Goal: Task Accomplishment & Management: Manage account settings

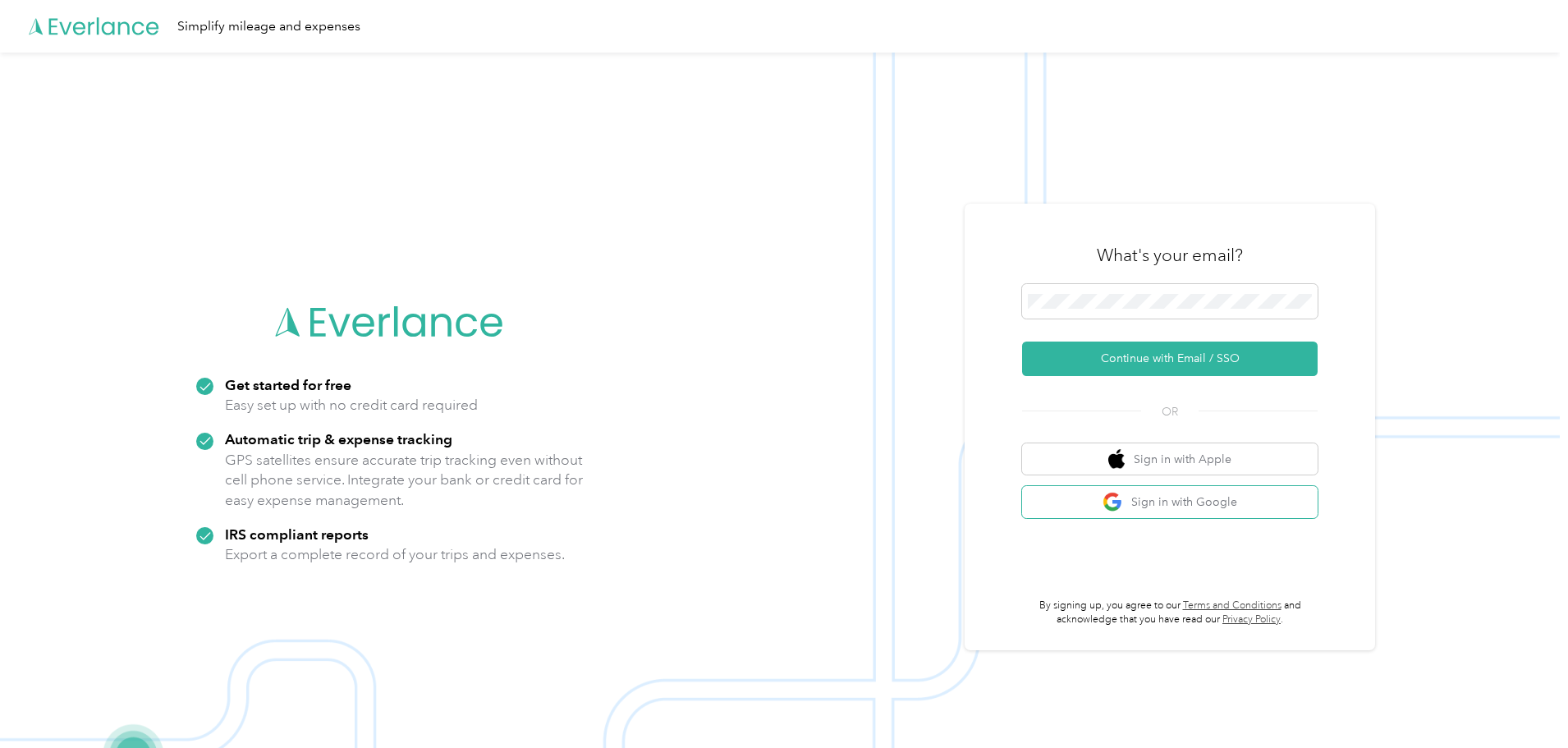
click at [1218, 499] on button "Sign in with Google" at bounding box center [1170, 502] width 296 height 32
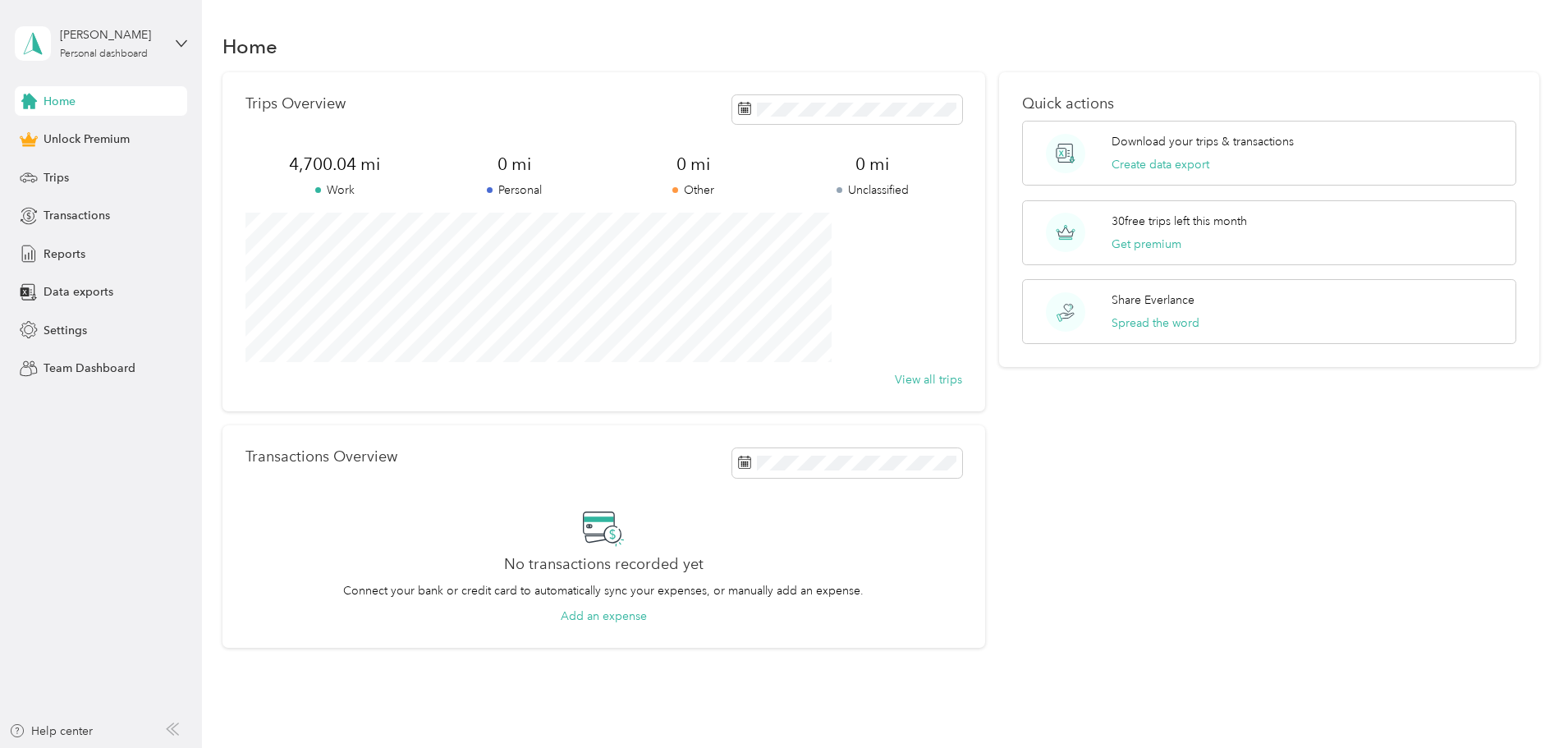
click at [68, 174] on span "Trips" at bounding box center [56, 177] width 25 height 17
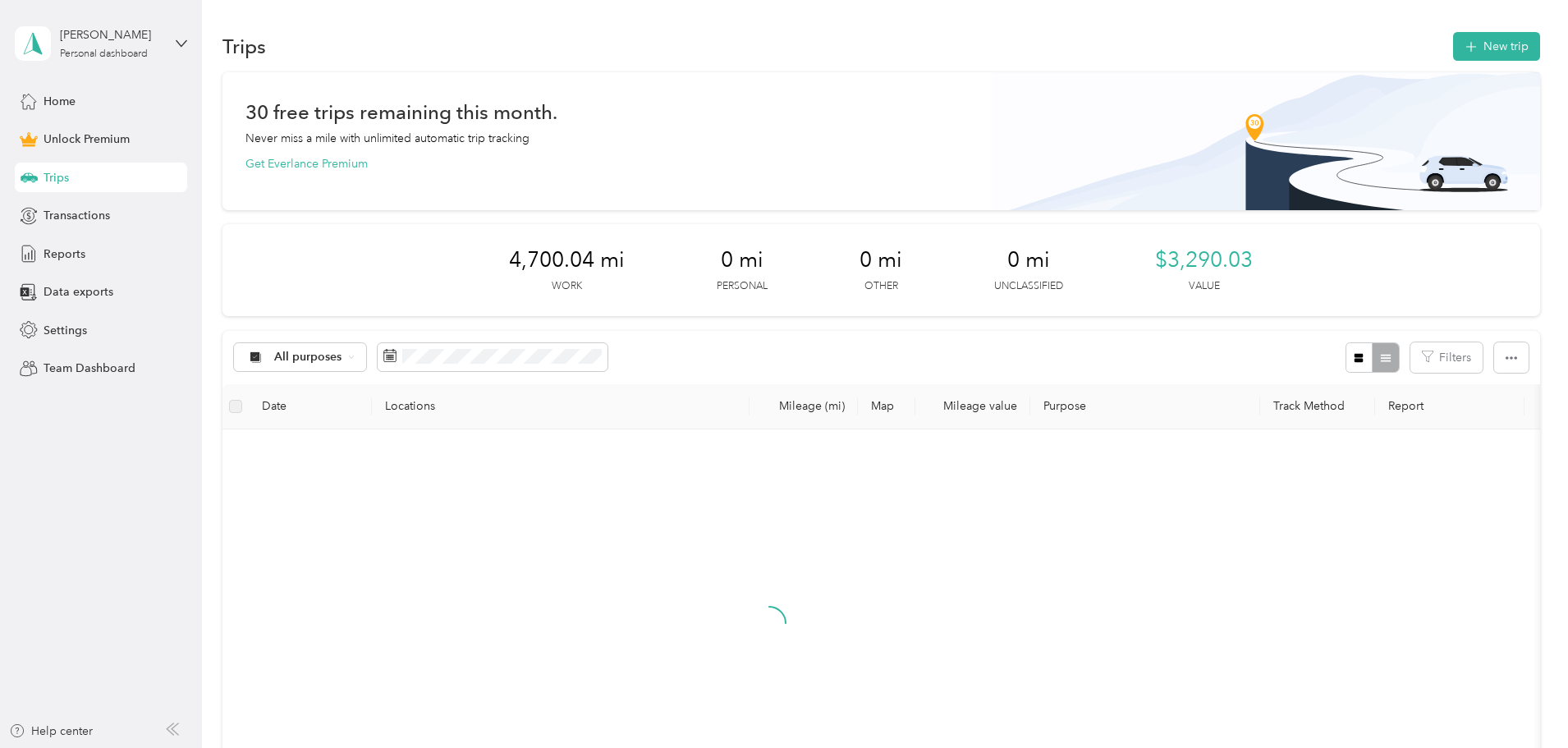
click at [1461, 45] on icon "button" at bounding box center [1470, 46] width 19 height 19
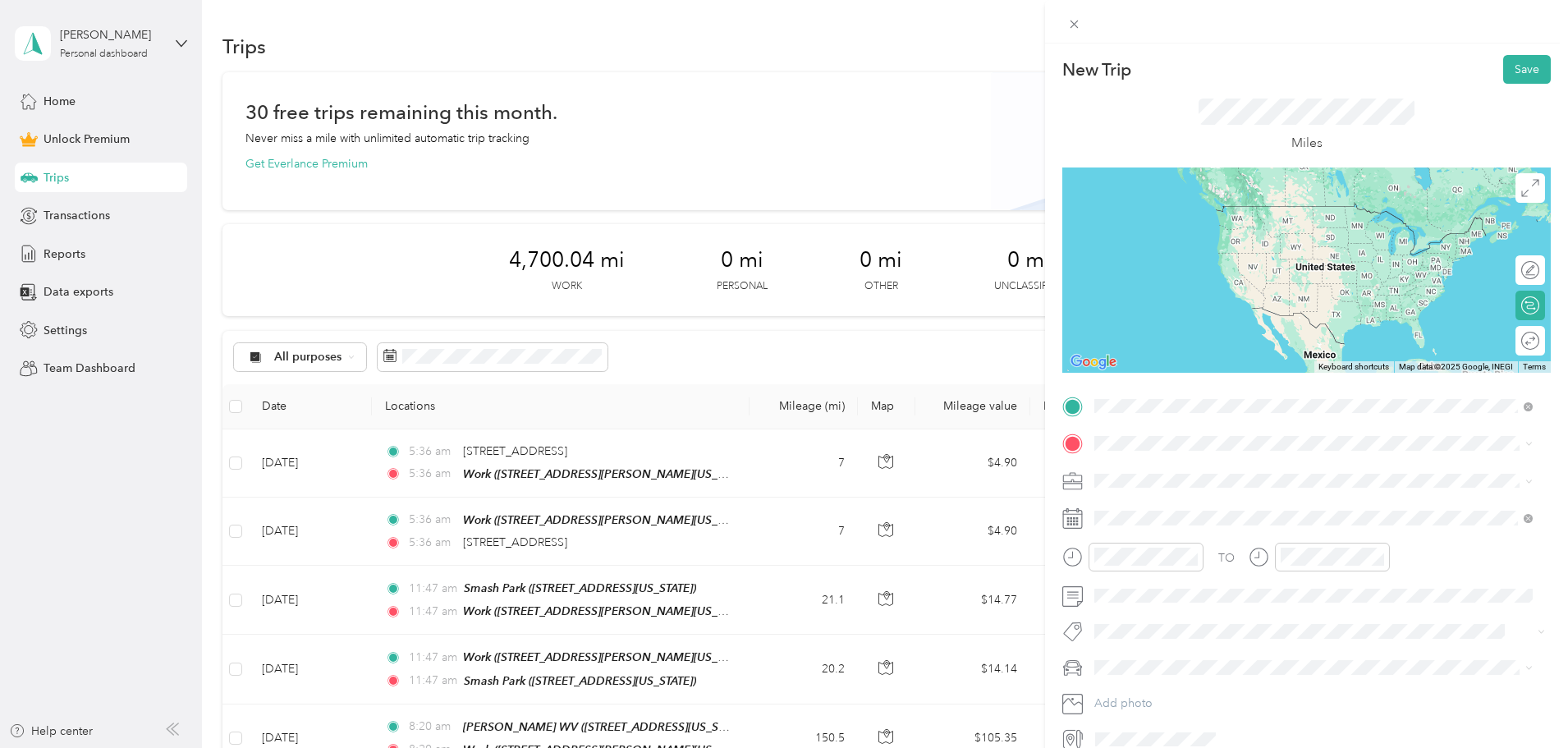
click at [1230, 474] on div "Work" at bounding box center [1253, 471] width 256 height 15
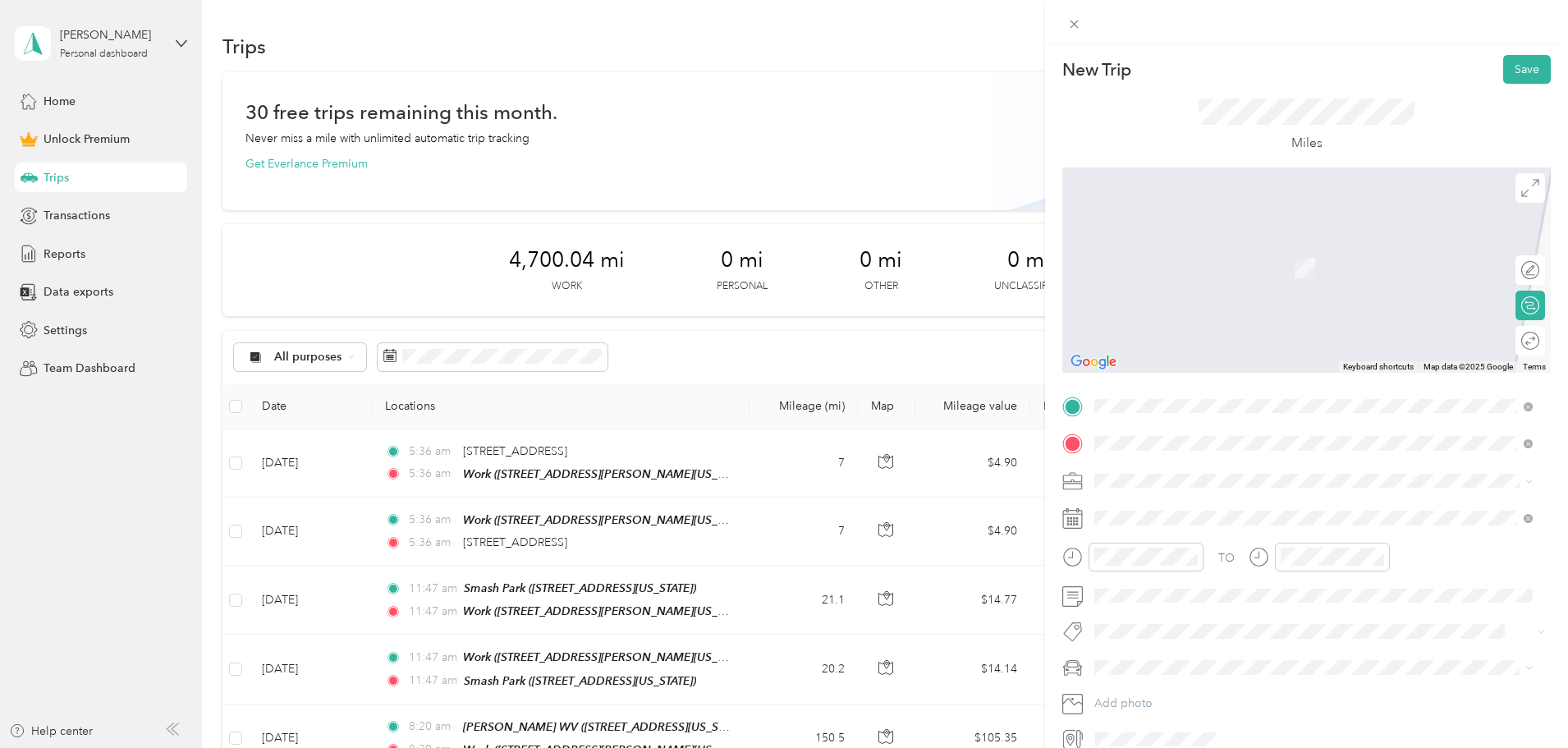
click at [1075, 20] on icon at bounding box center [1074, 24] width 14 height 14
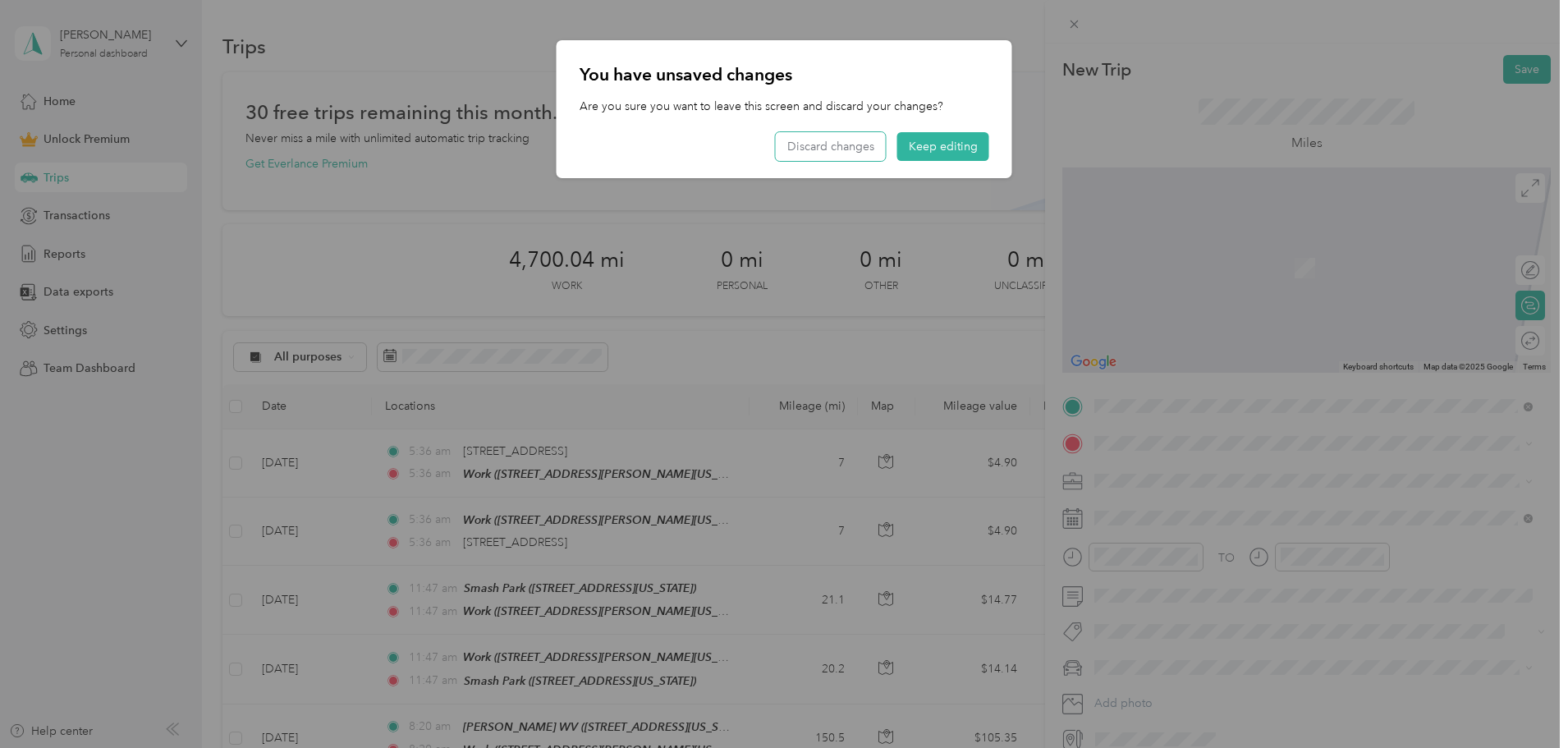
click at [842, 149] on button "Discard changes" at bounding box center [830, 147] width 110 height 29
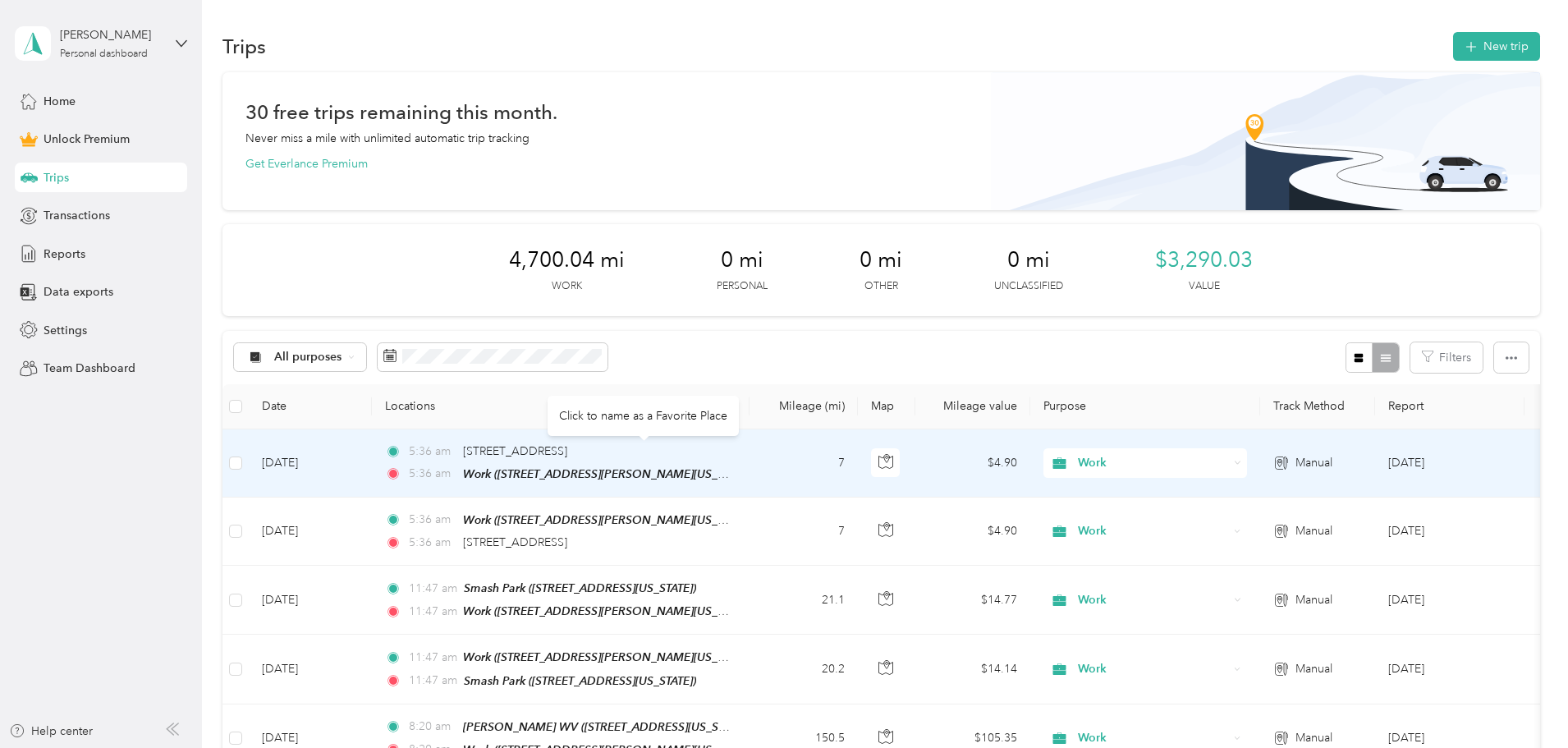
click at [567, 449] on span "[STREET_ADDRESS]" at bounding box center [515, 451] width 105 height 14
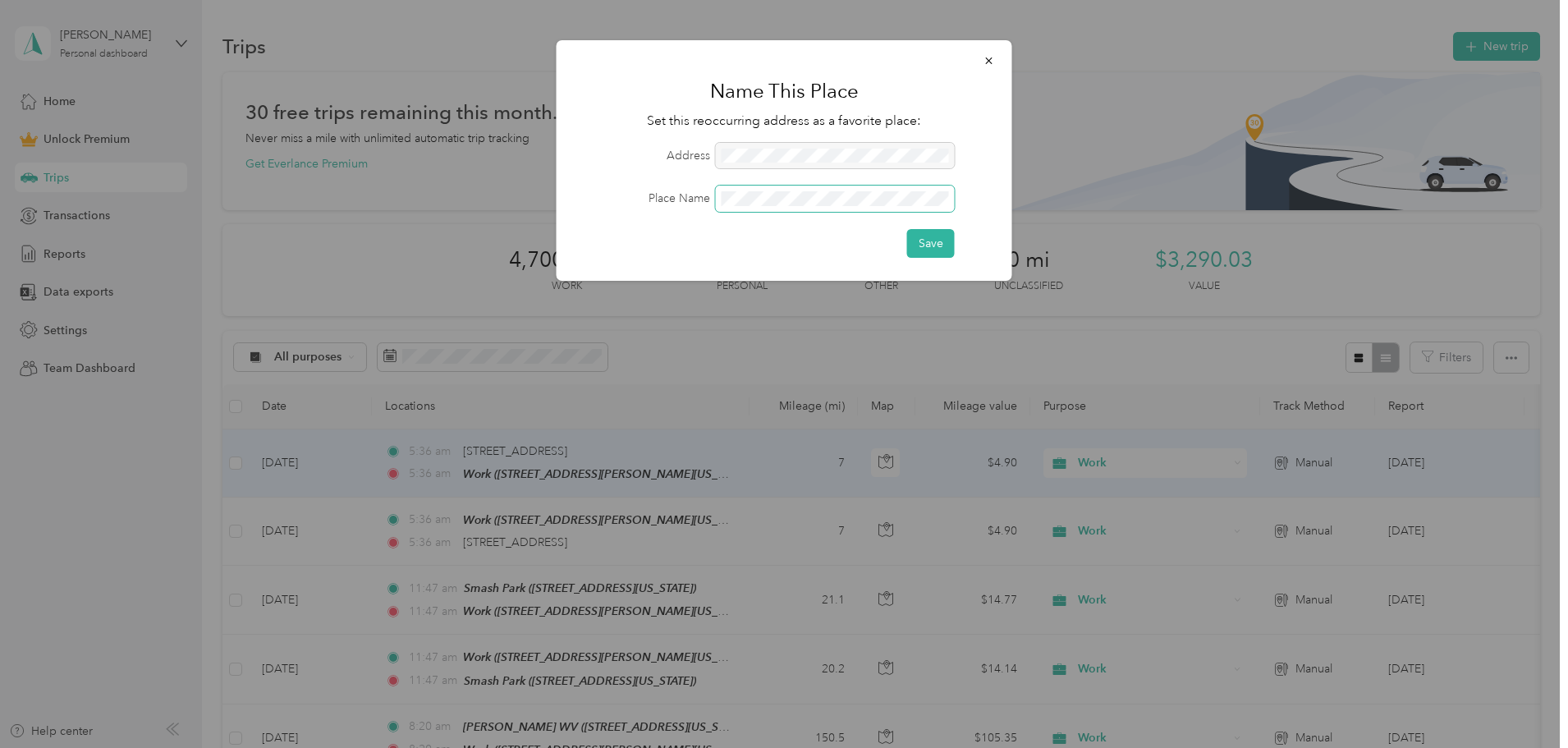
click at [907, 229] on button "Save" at bounding box center [930, 243] width 47 height 29
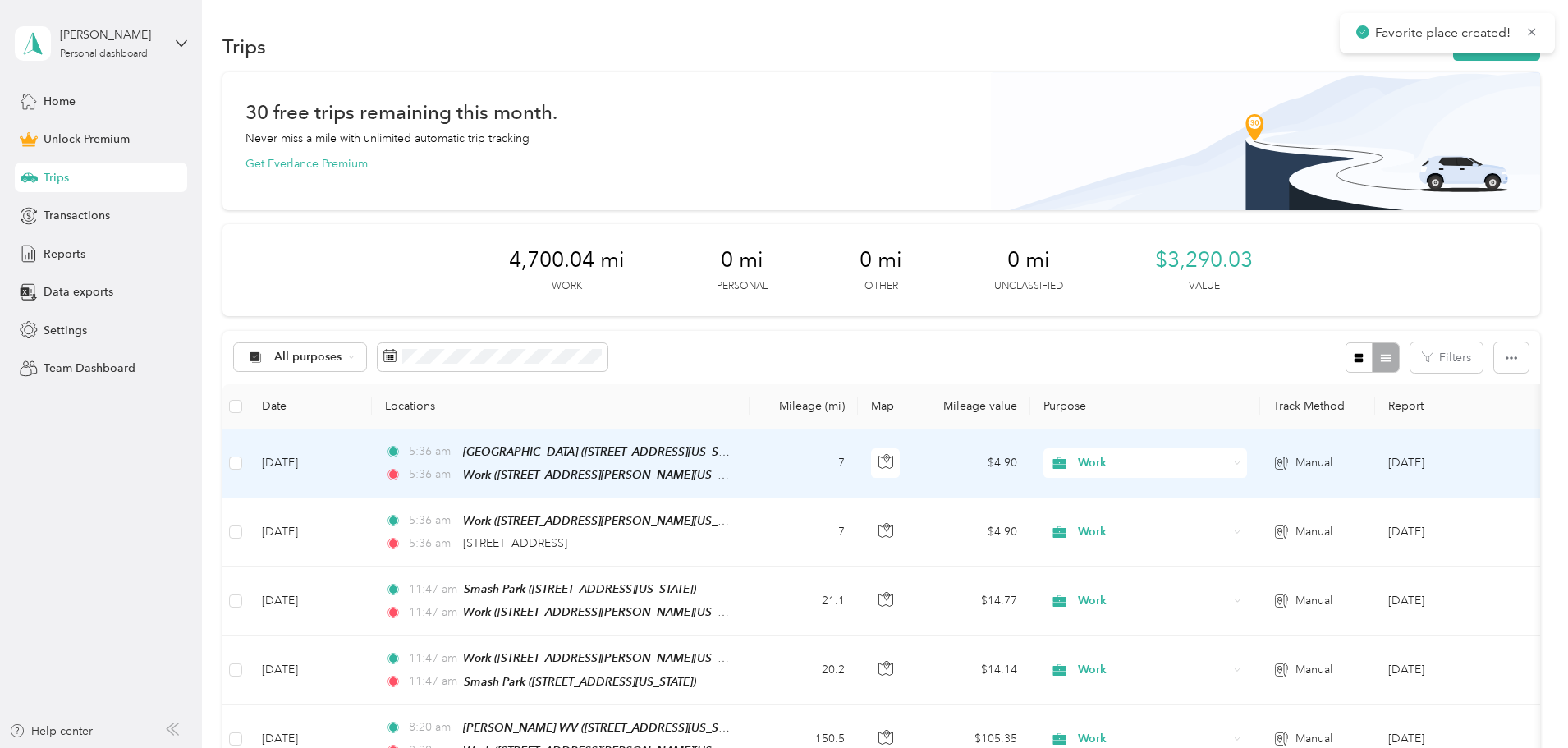
click at [1453, 55] on button "New trip" at bounding box center [1496, 46] width 87 height 29
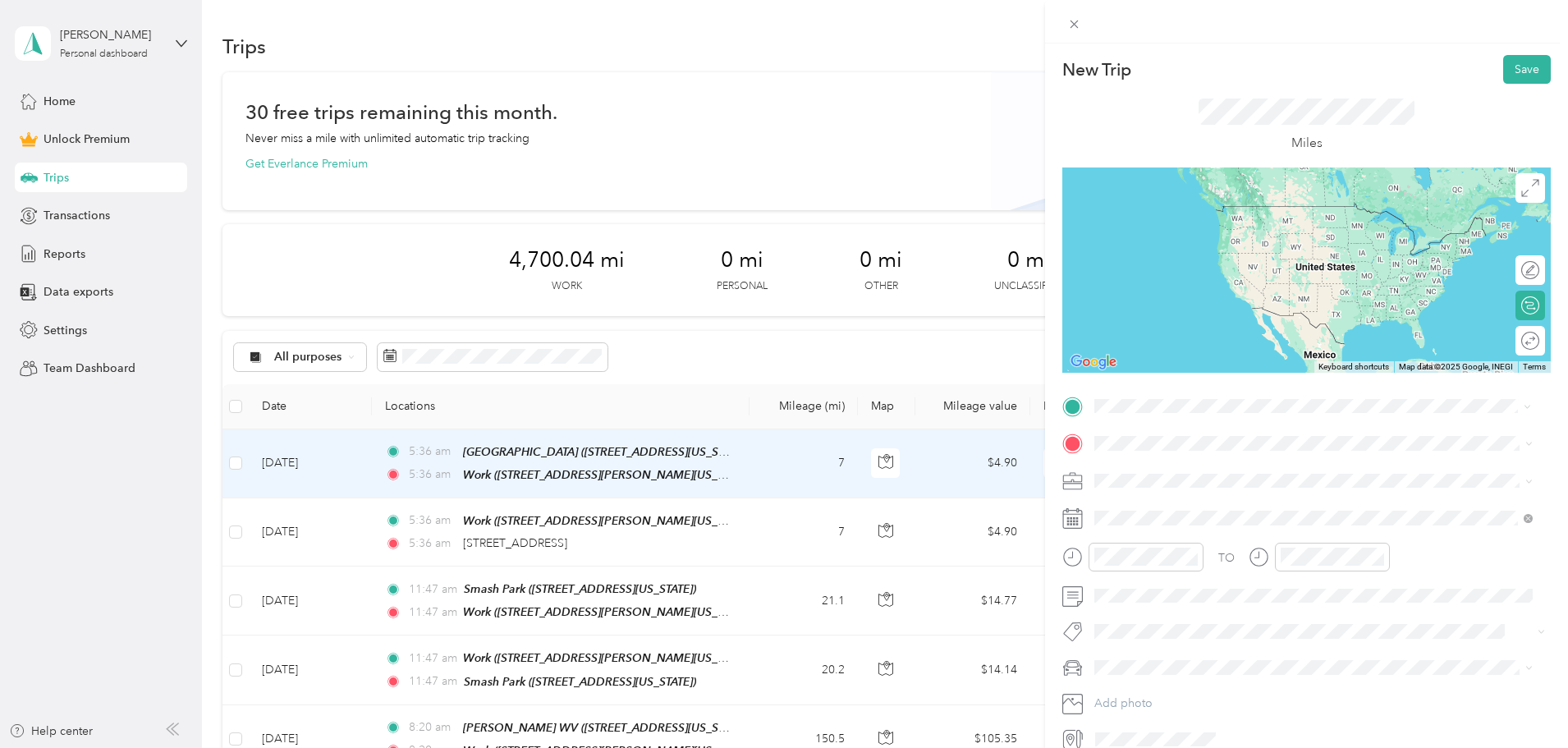
click at [1262, 474] on div "Work" at bounding box center [1253, 471] width 256 height 15
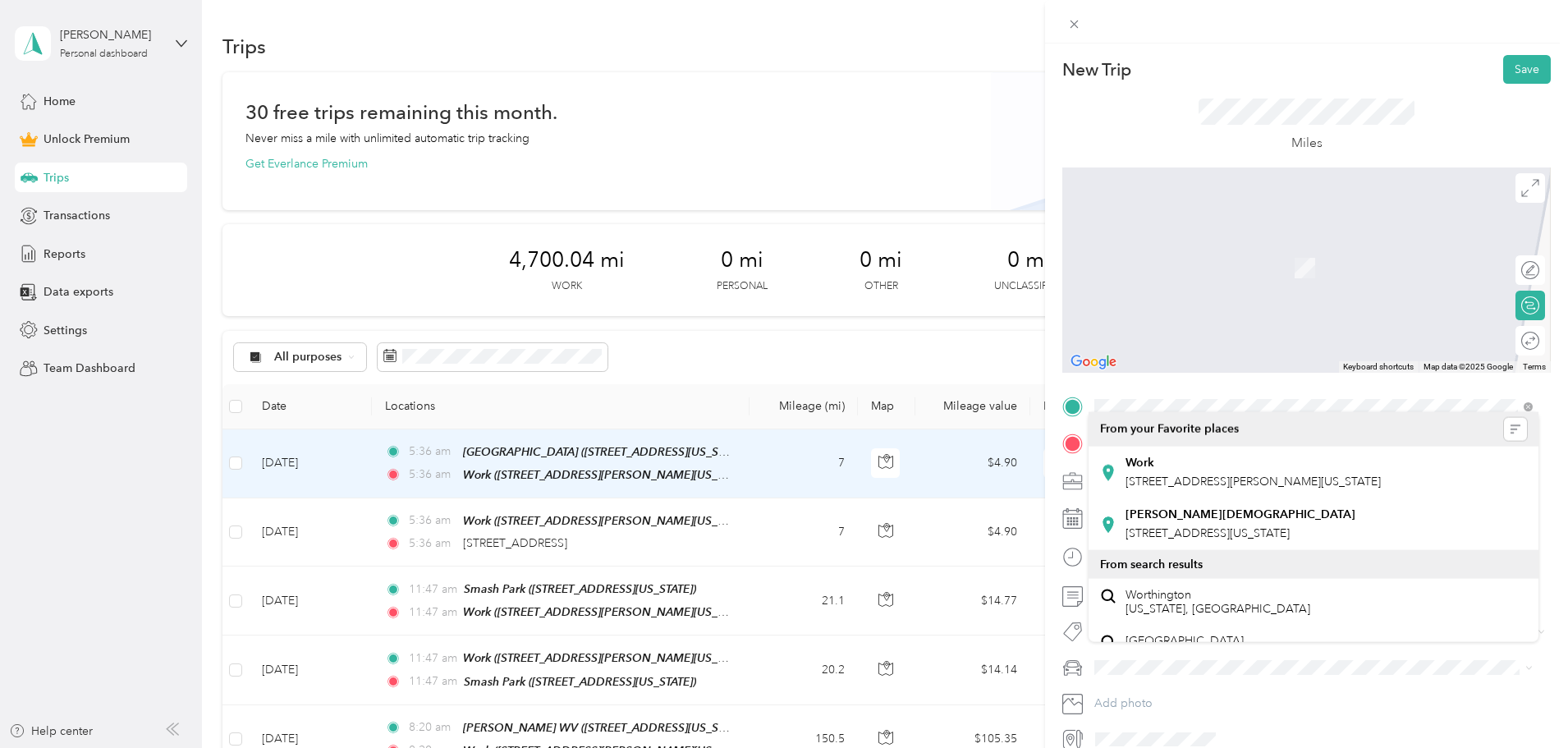
click at [1232, 424] on div "TO Add photo" at bounding box center [1306, 573] width 489 height 359
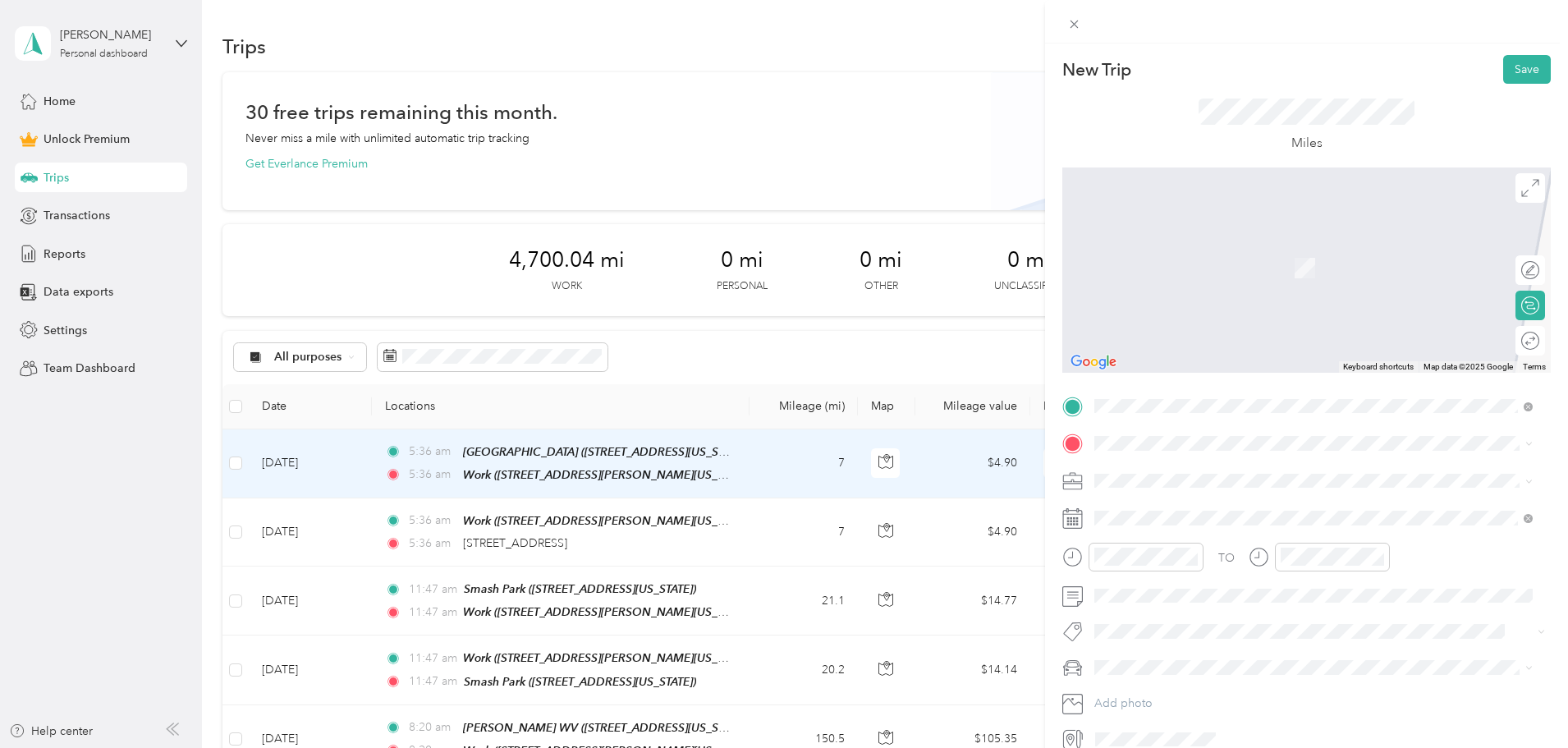
click at [1212, 568] on div "[GEOGRAPHIC_DATA] [STREET_ADDRESS][US_STATE]" at bounding box center [1207, 566] width 164 height 35
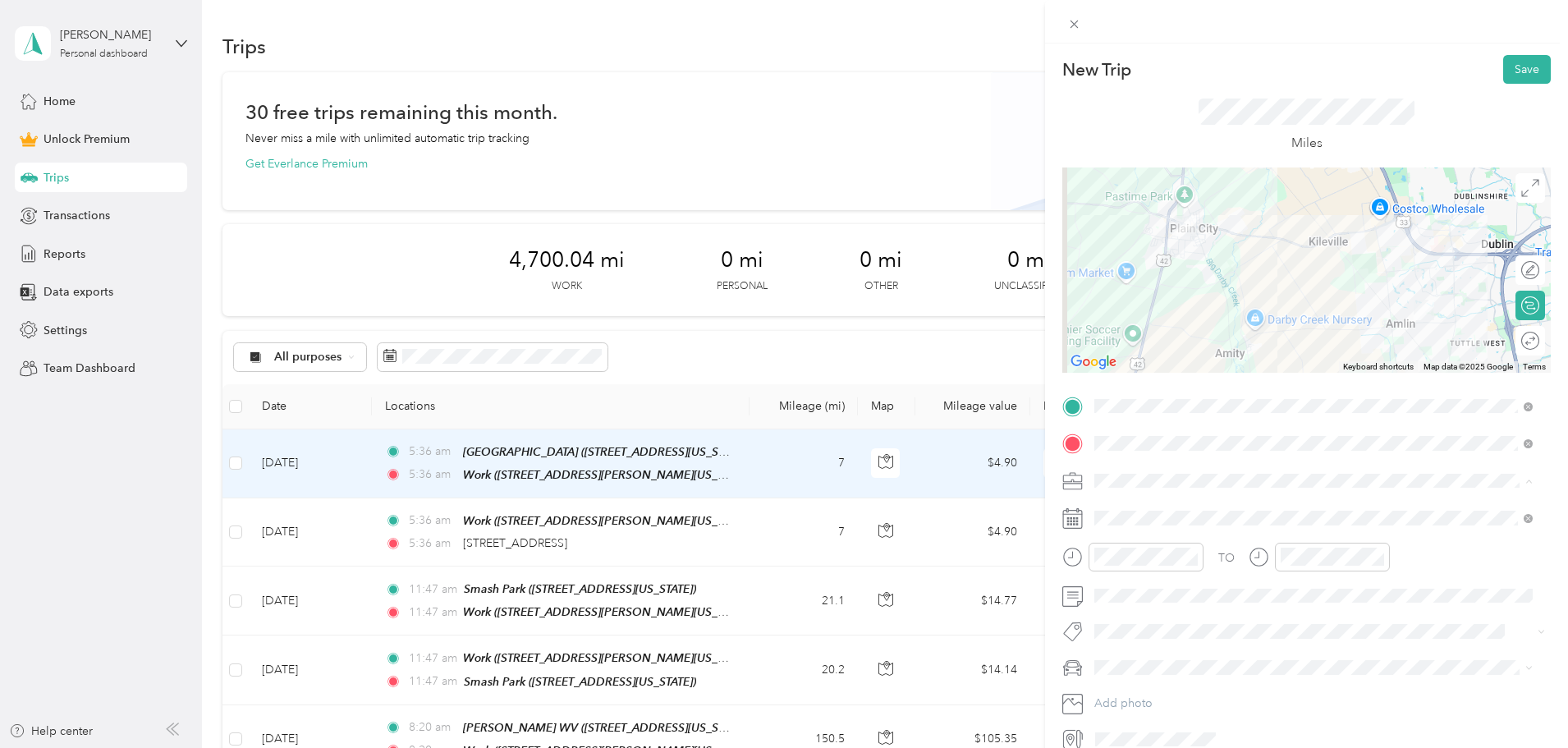
click at [1127, 501] on div "Work" at bounding box center [1313, 508] width 427 height 17
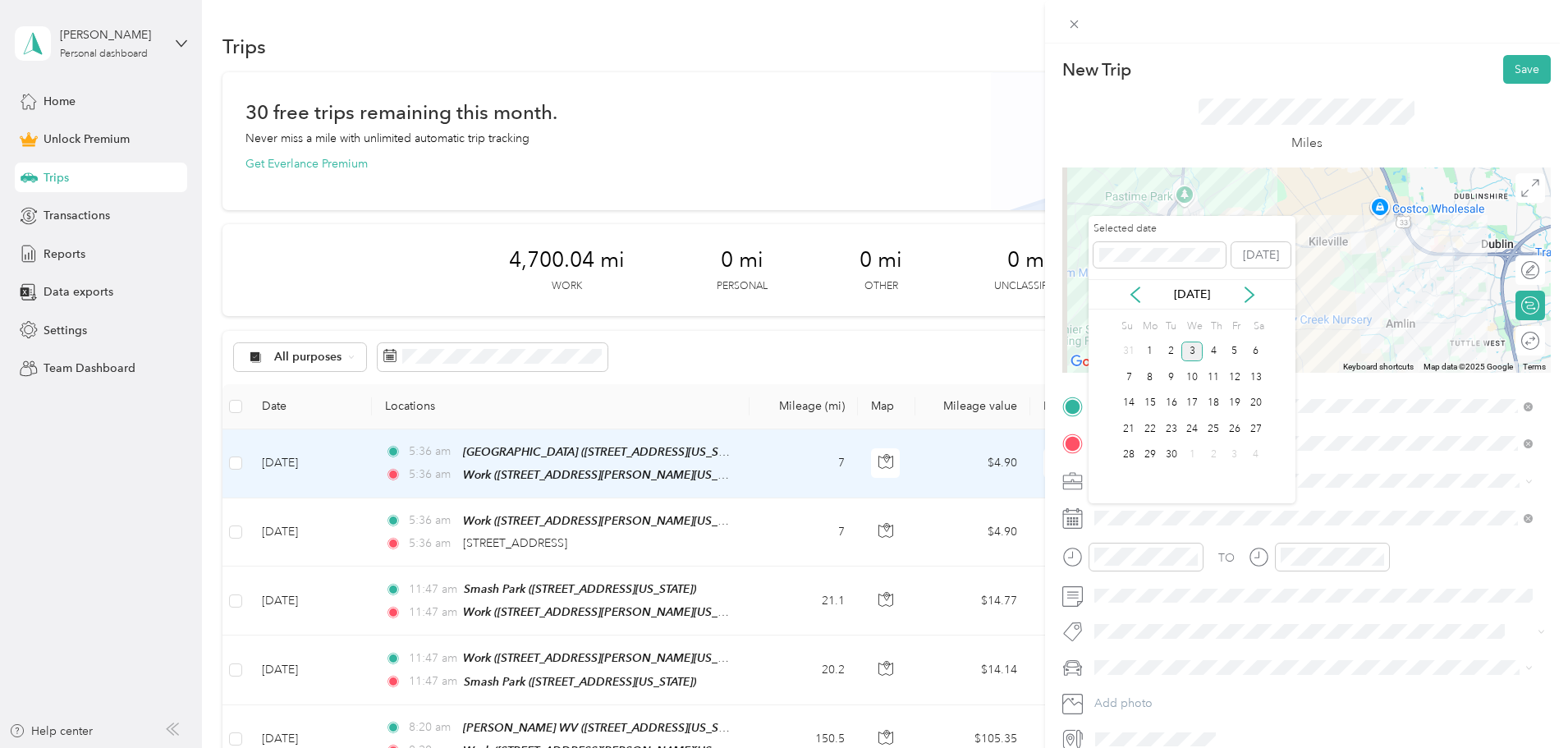
click at [1174, 352] on div "2" at bounding box center [1171, 351] width 21 height 21
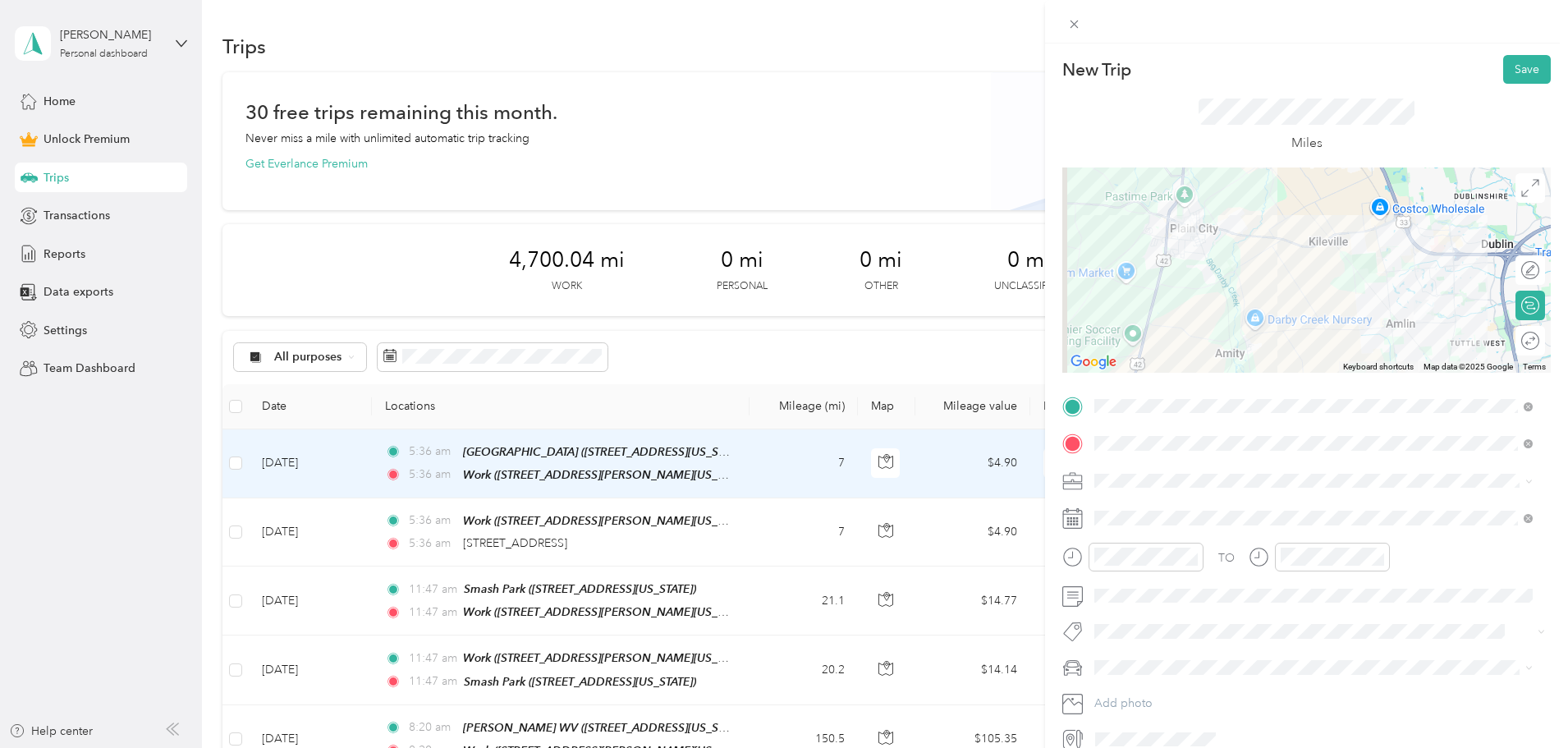
click at [1519, 65] on button "Save" at bounding box center [1526, 70] width 47 height 29
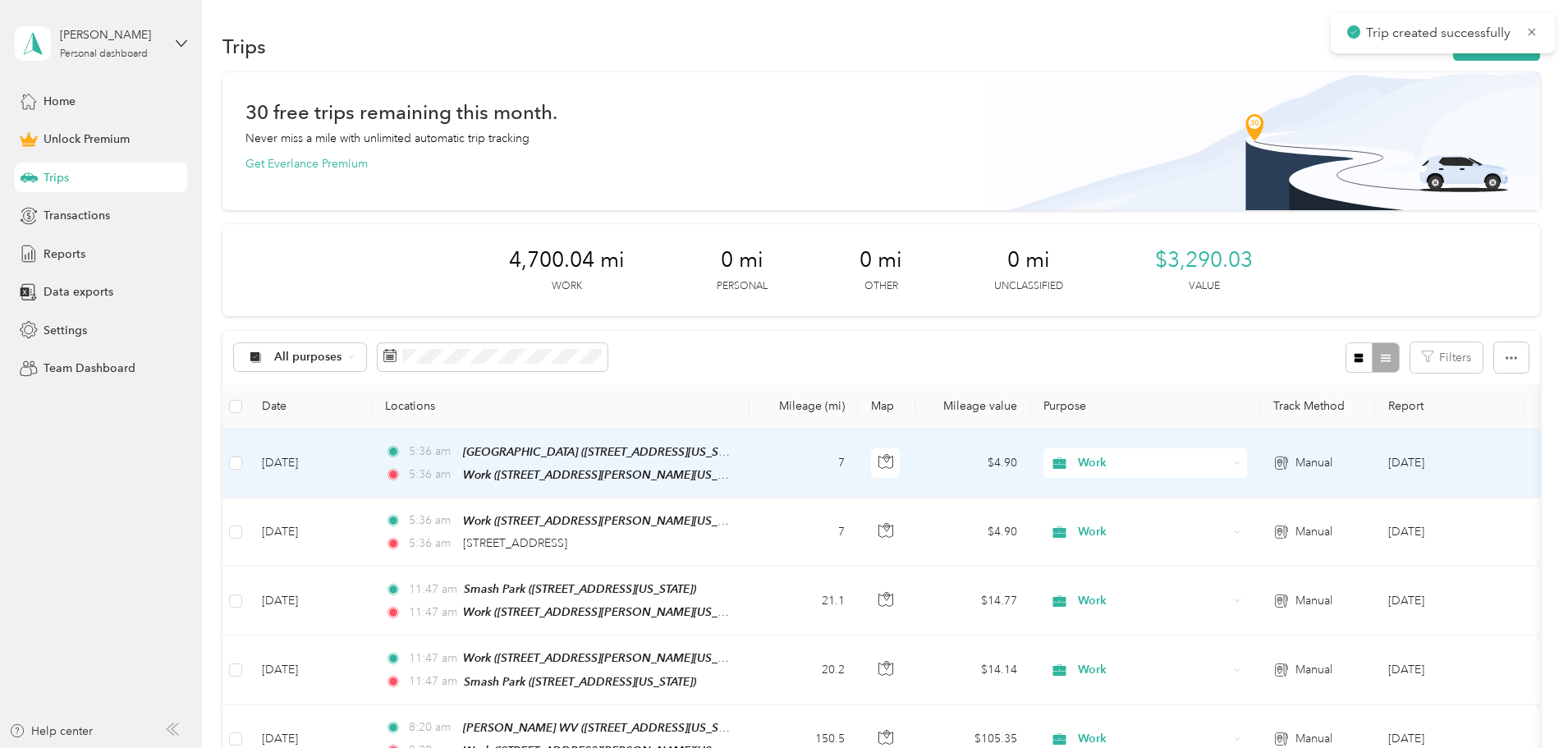
click at [1453, 57] on button "New trip" at bounding box center [1496, 46] width 87 height 29
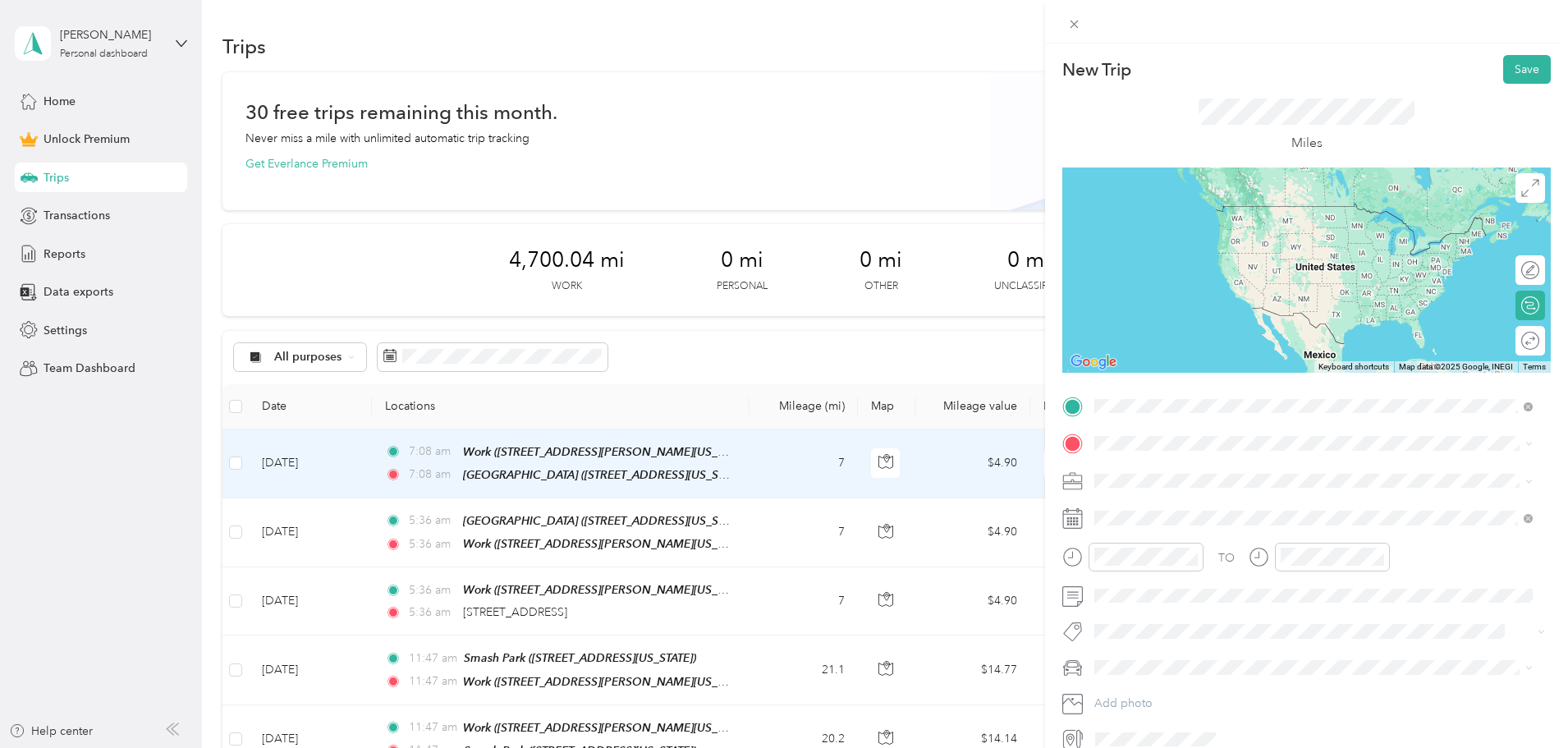
click at [1195, 480] on div "[GEOGRAPHIC_DATA] [STREET_ADDRESS][US_STATE]" at bounding box center [1207, 481] width 164 height 35
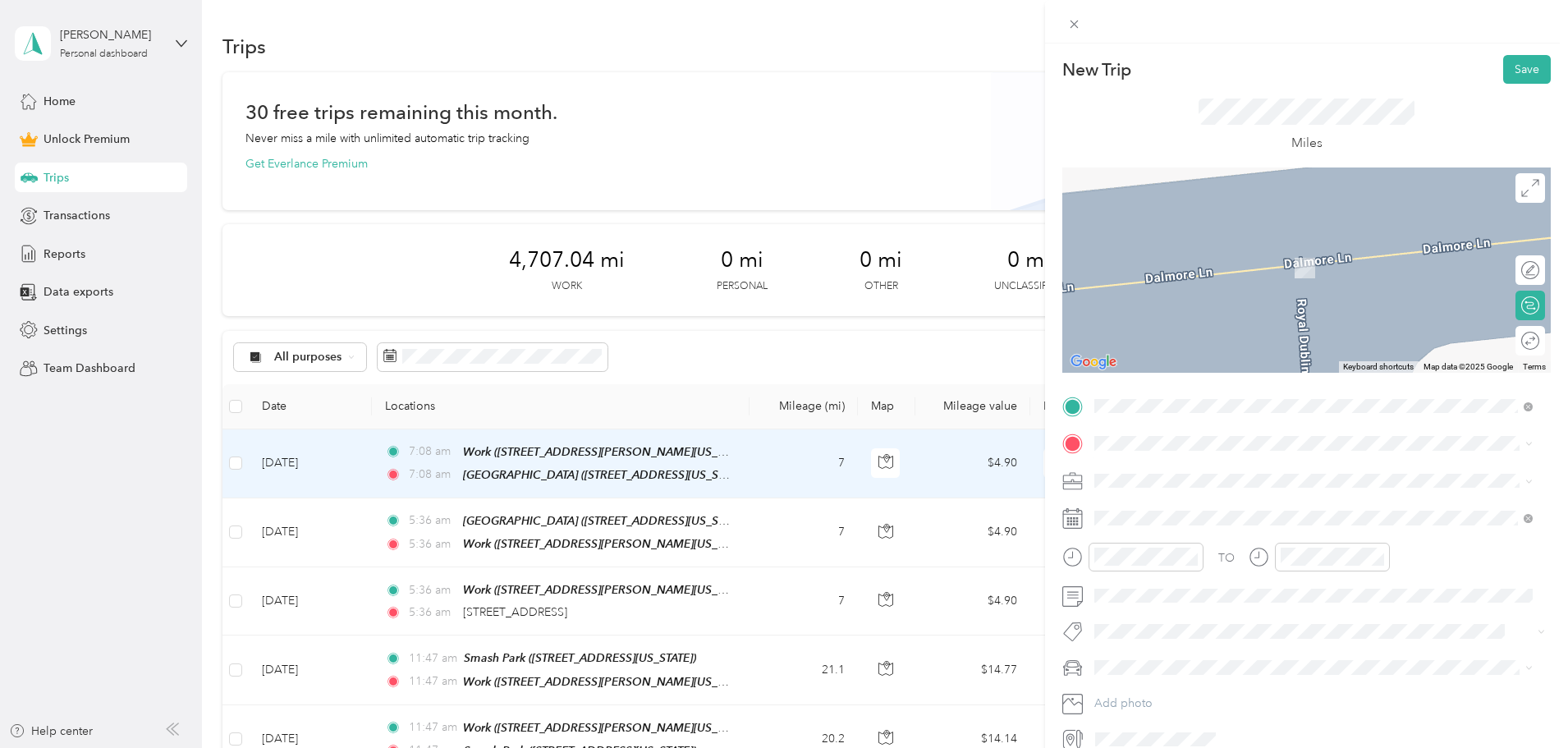
click at [1192, 505] on span "[STREET_ADDRESS][US_STATE]" at bounding box center [1207, 502] width 164 height 15
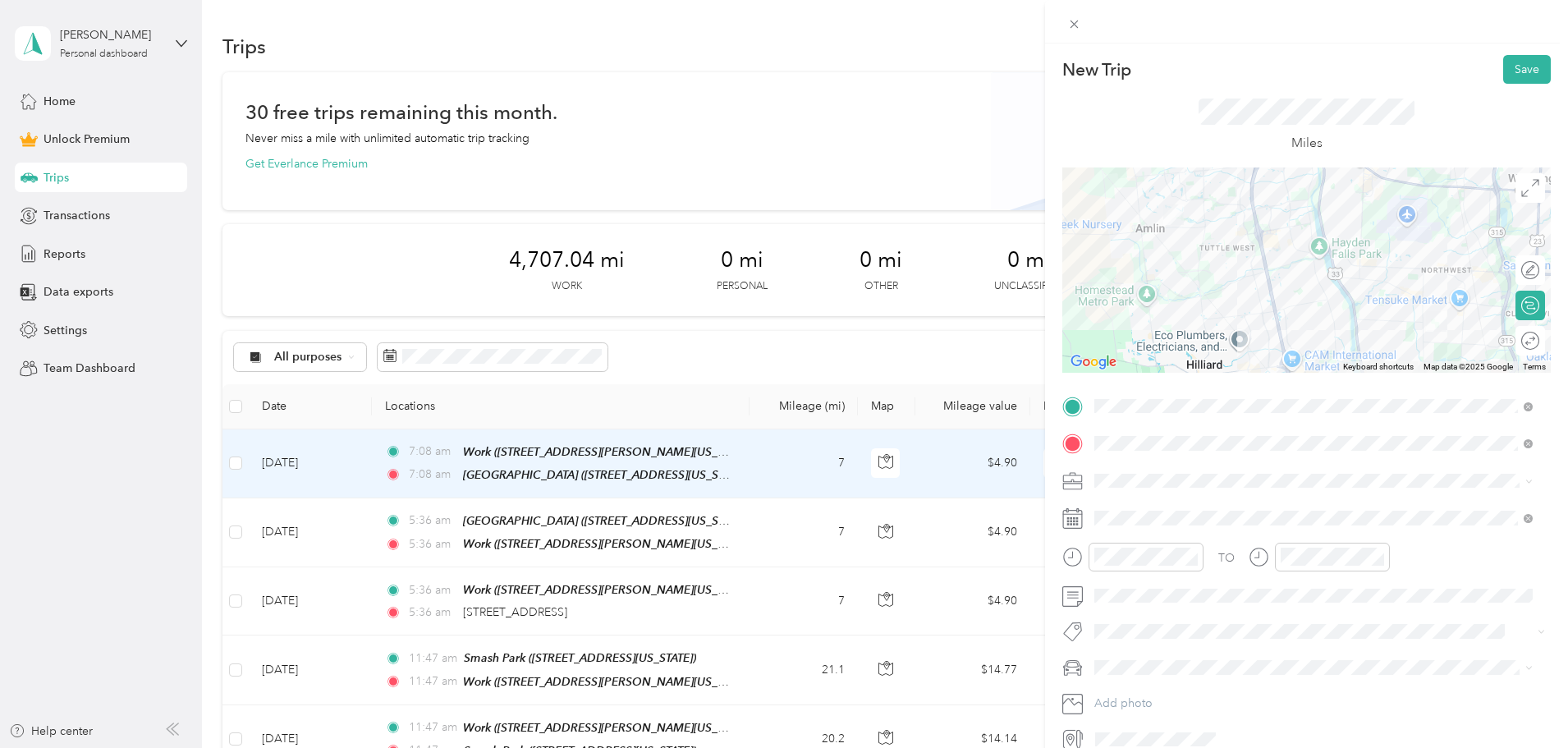
click at [1145, 509] on div "Work" at bounding box center [1313, 508] width 427 height 17
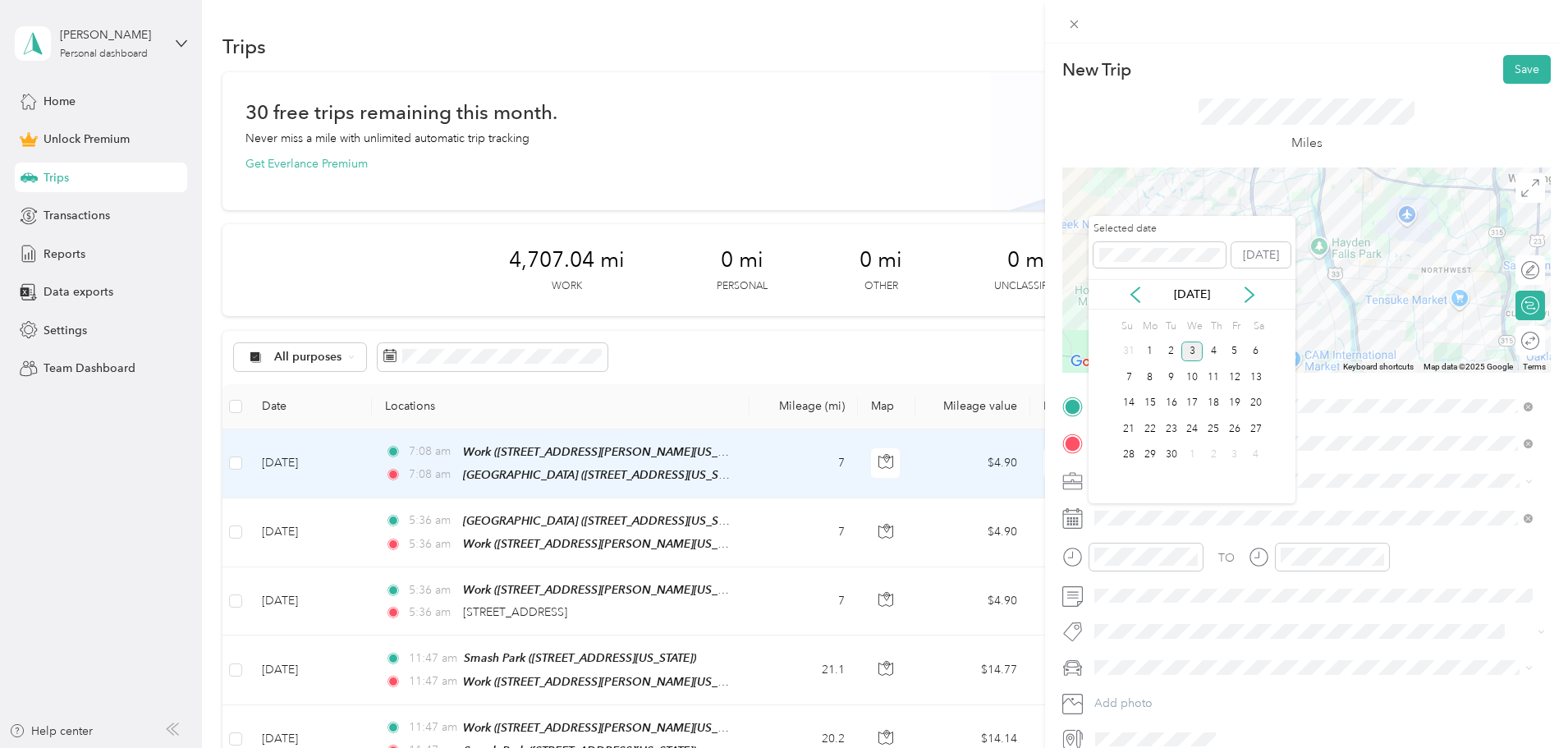
click at [1170, 349] on div "2" at bounding box center [1171, 351] width 21 height 21
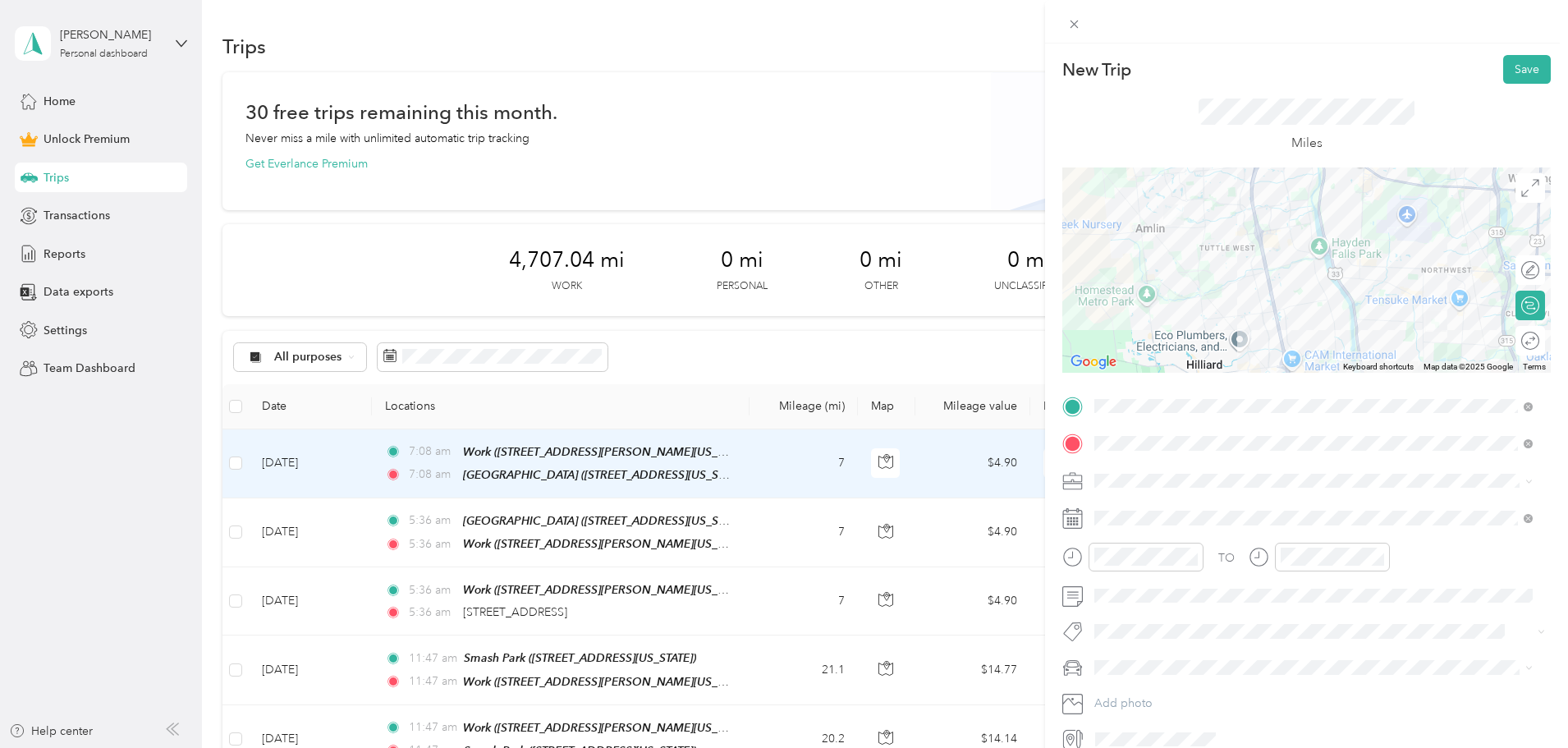
click at [1520, 80] on button "Save" at bounding box center [1526, 70] width 47 height 29
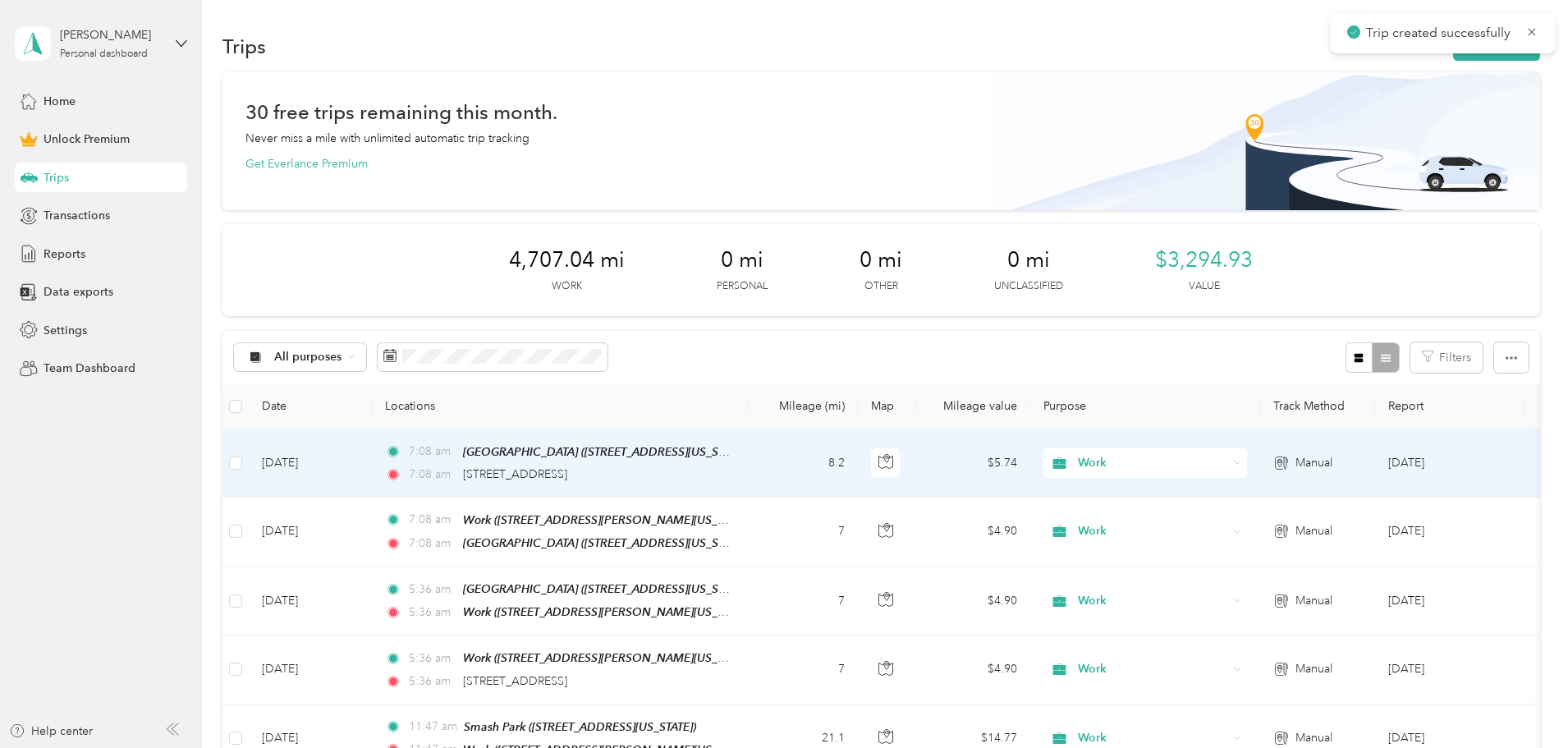
click at [567, 472] on span "[STREET_ADDRESS]" at bounding box center [515, 475] width 105 height 14
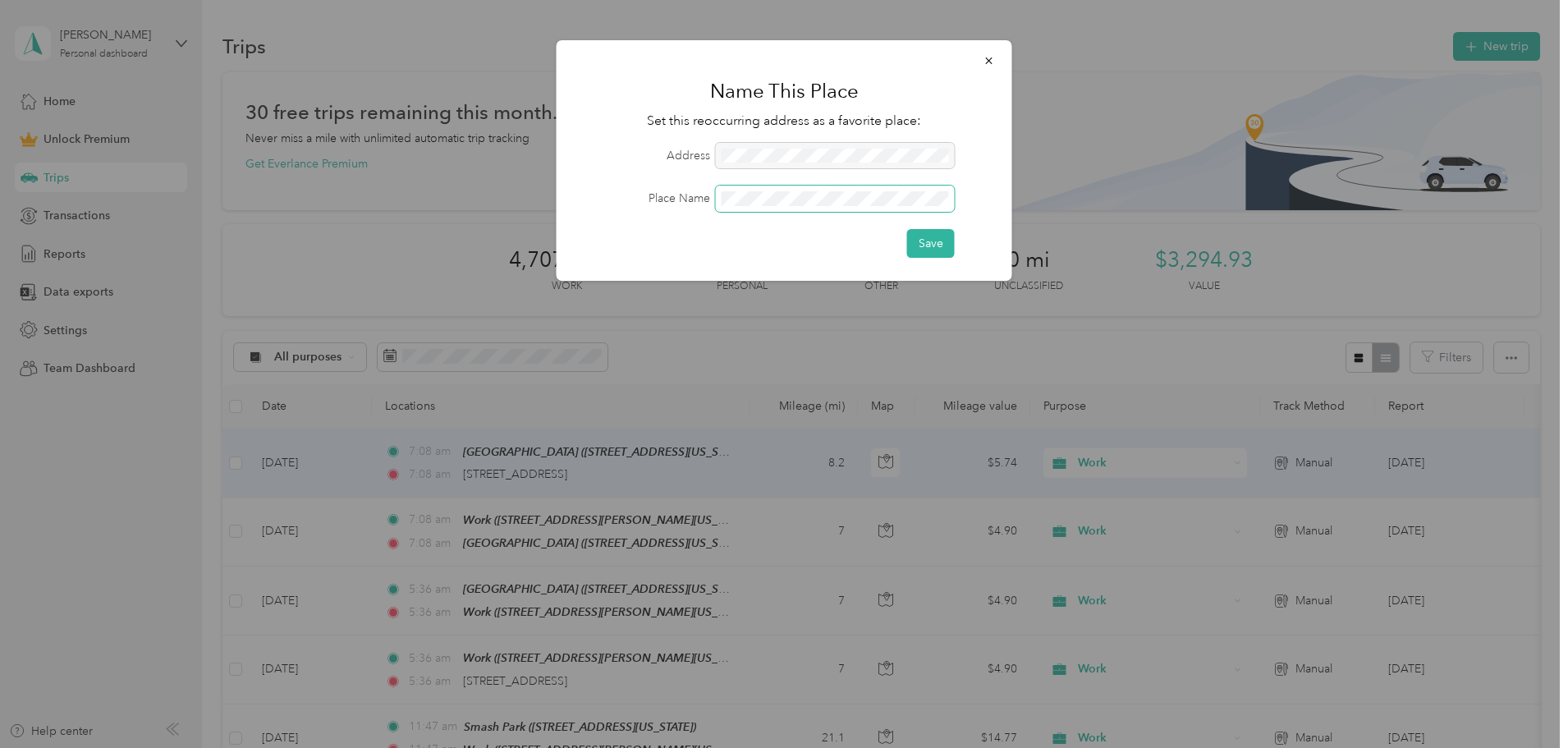
click at [907, 229] on button "Save" at bounding box center [930, 243] width 47 height 29
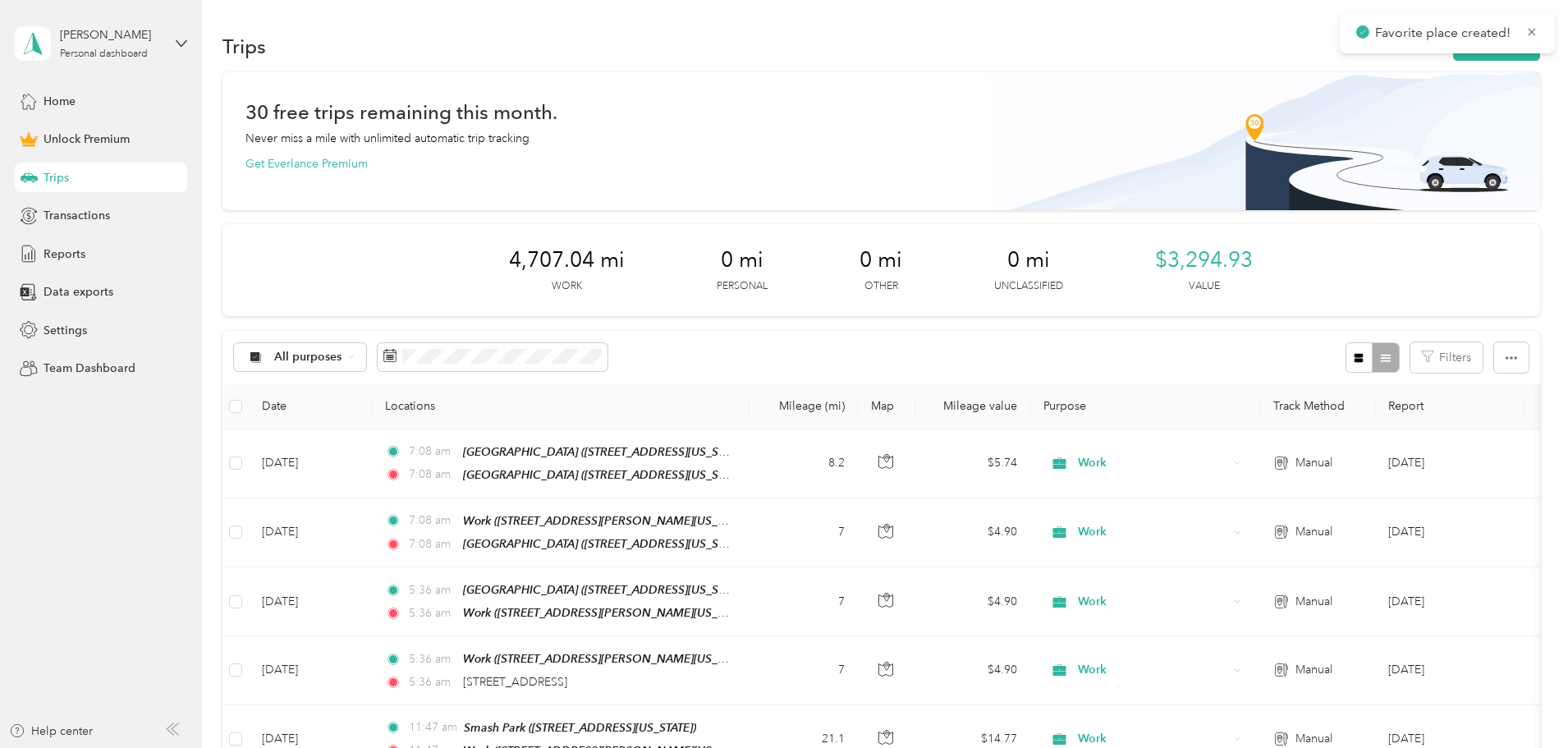
click at [1453, 55] on button "New trip" at bounding box center [1496, 46] width 87 height 29
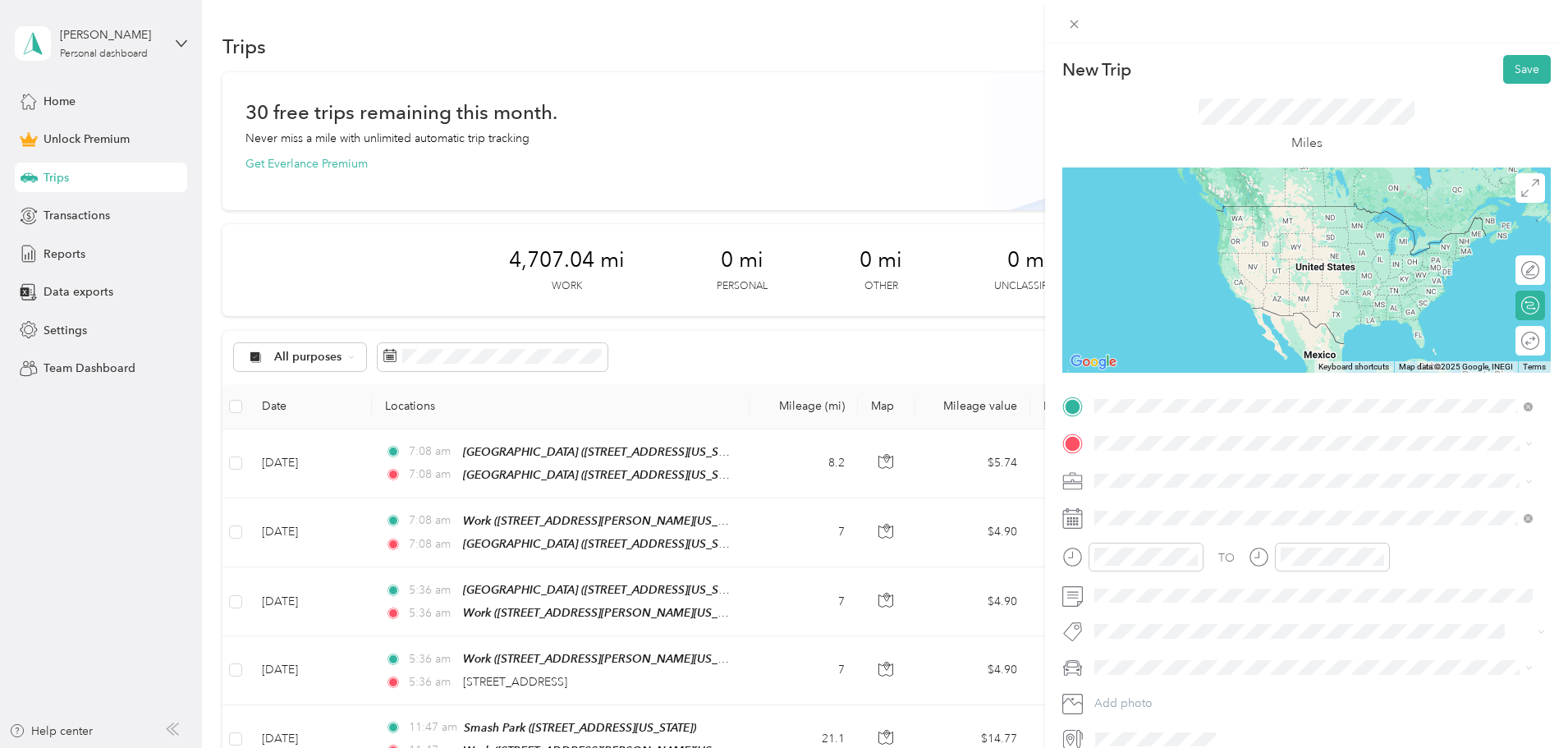
click at [1202, 470] on div "[GEOGRAPHIC_DATA]" at bounding box center [1207, 471] width 164 height 15
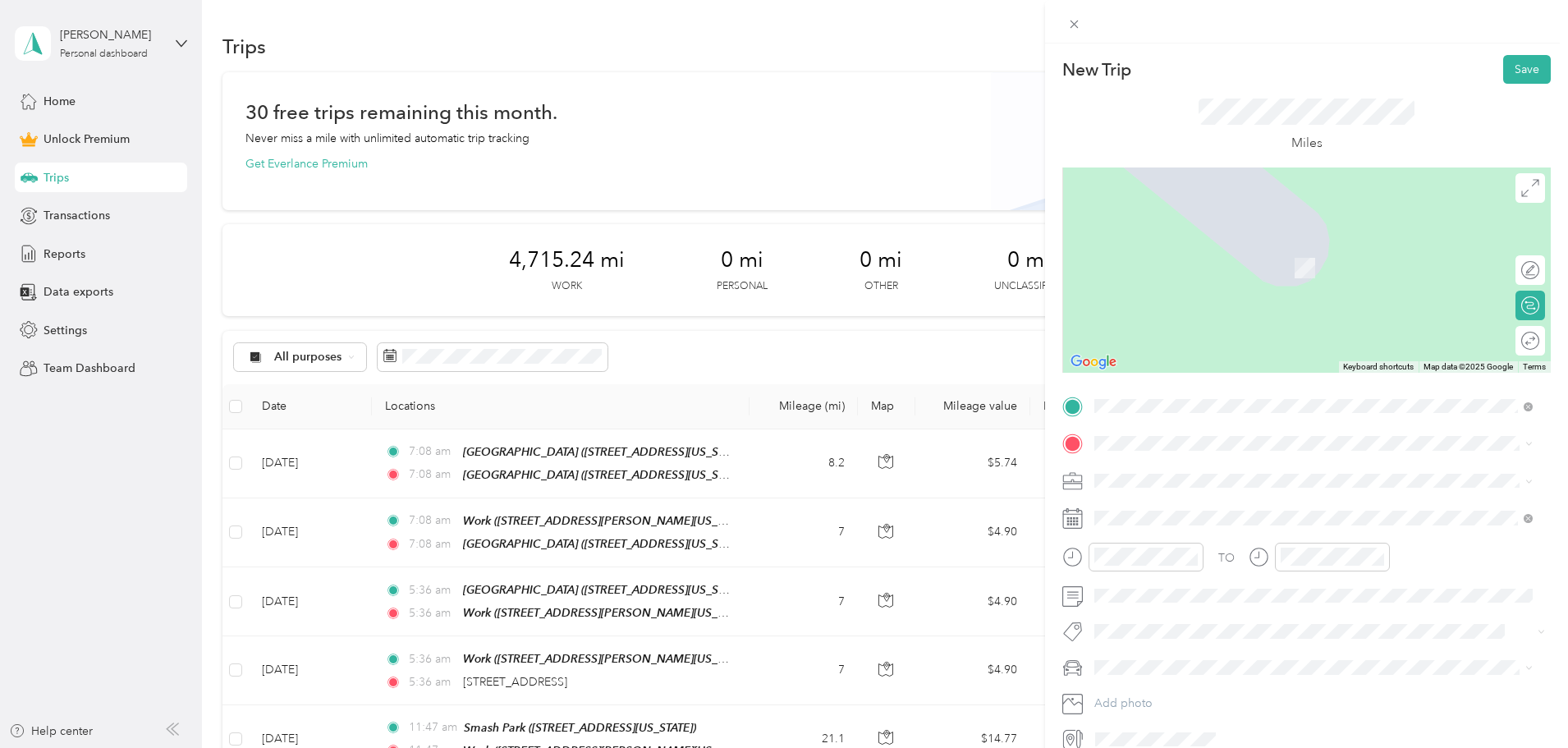
click at [1192, 501] on span "[STREET_ADDRESS][US_STATE]" at bounding box center [1207, 501] width 164 height 15
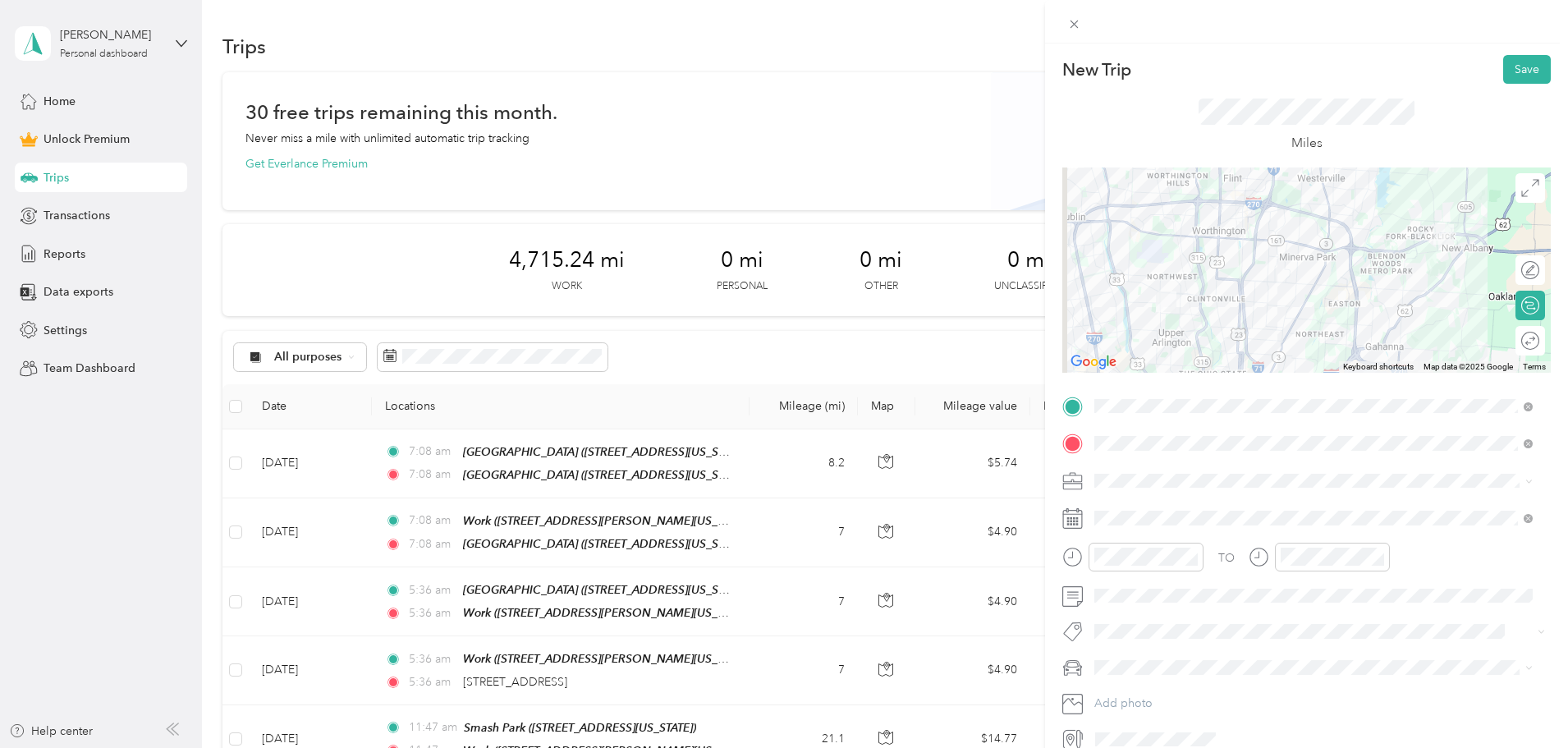
click at [1151, 469] on span at bounding box center [1319, 481] width 462 height 26
click at [1118, 508] on span "Work" at bounding box center [1113, 509] width 28 height 14
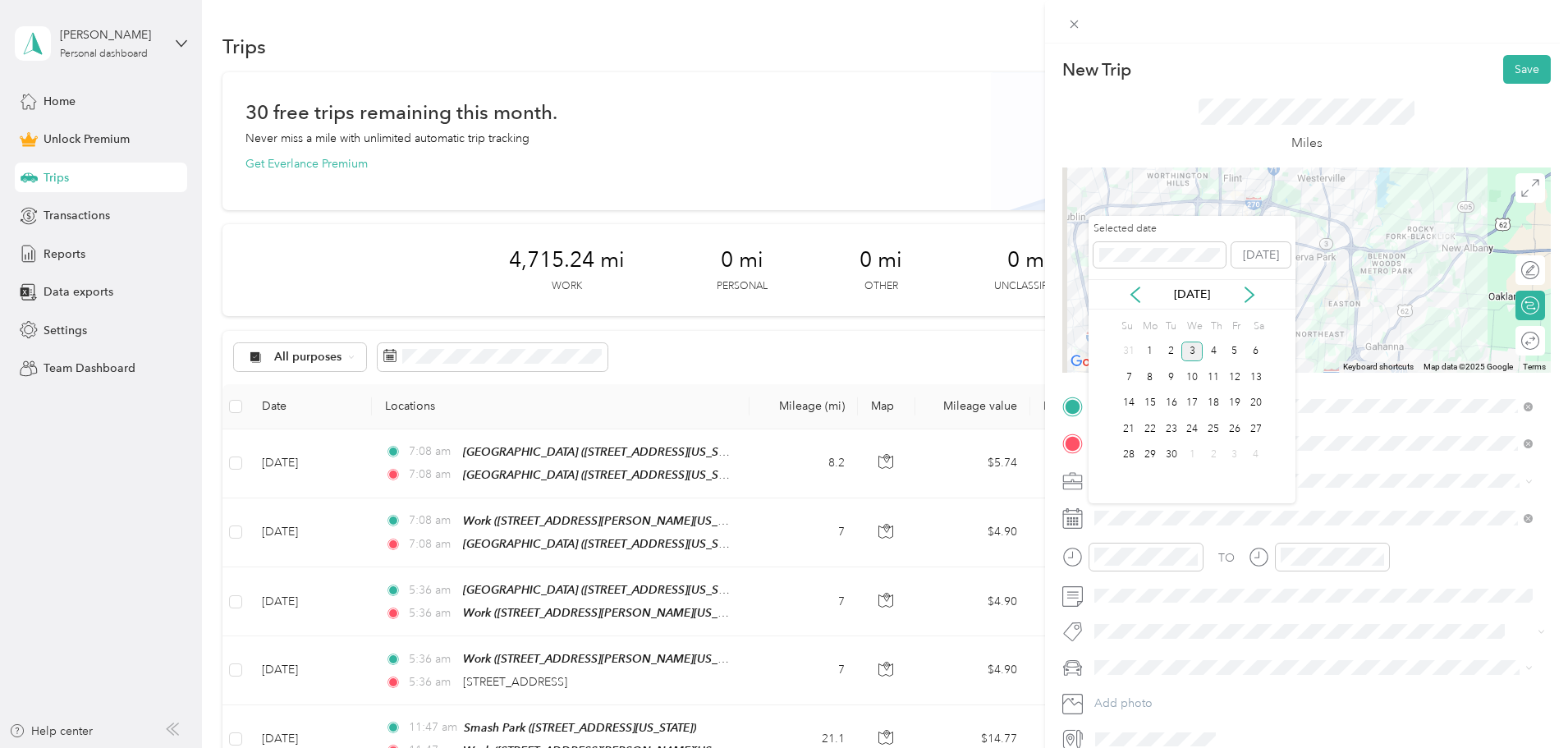
click at [1168, 348] on div "2" at bounding box center [1171, 351] width 21 height 21
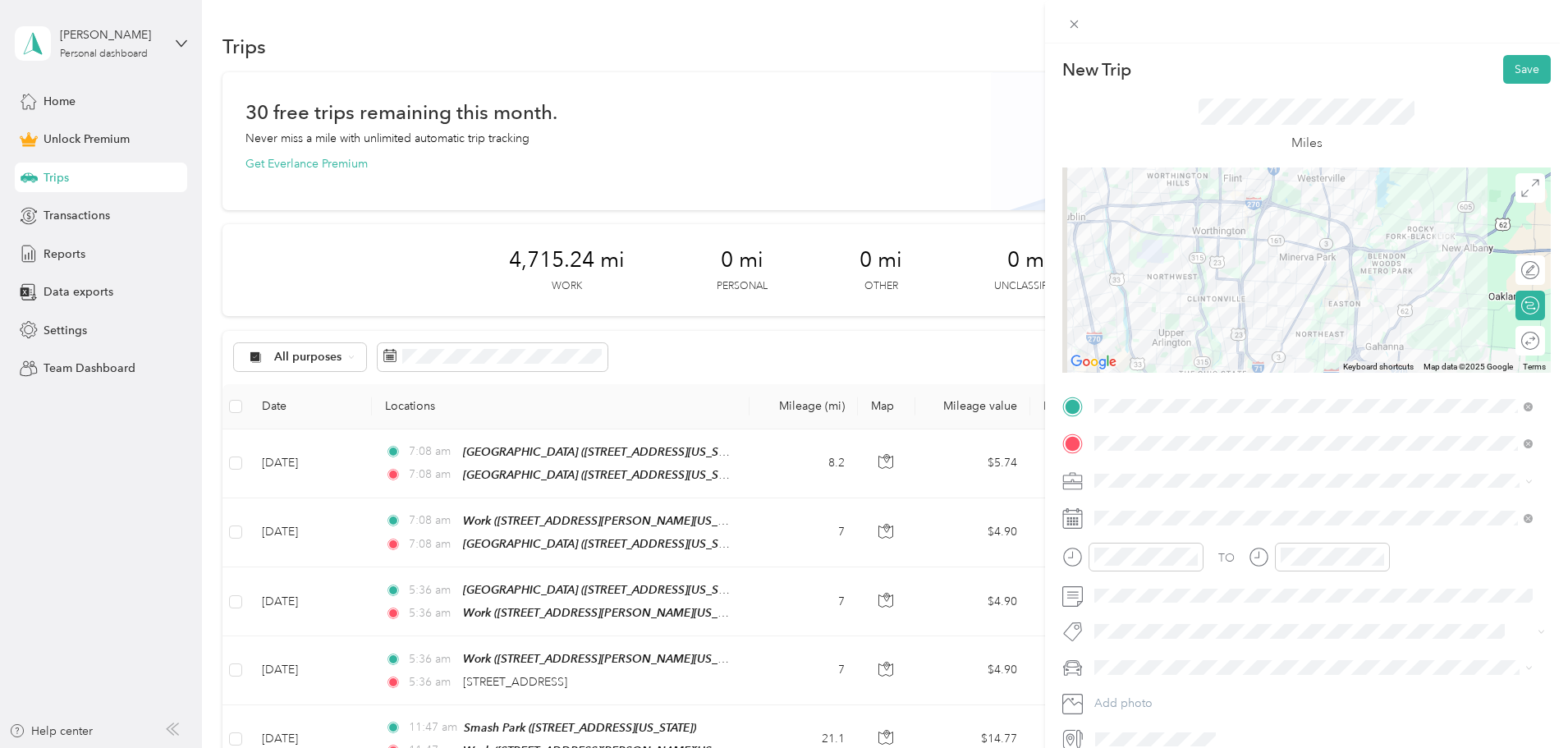
click at [1512, 66] on button "Save" at bounding box center [1526, 70] width 47 height 29
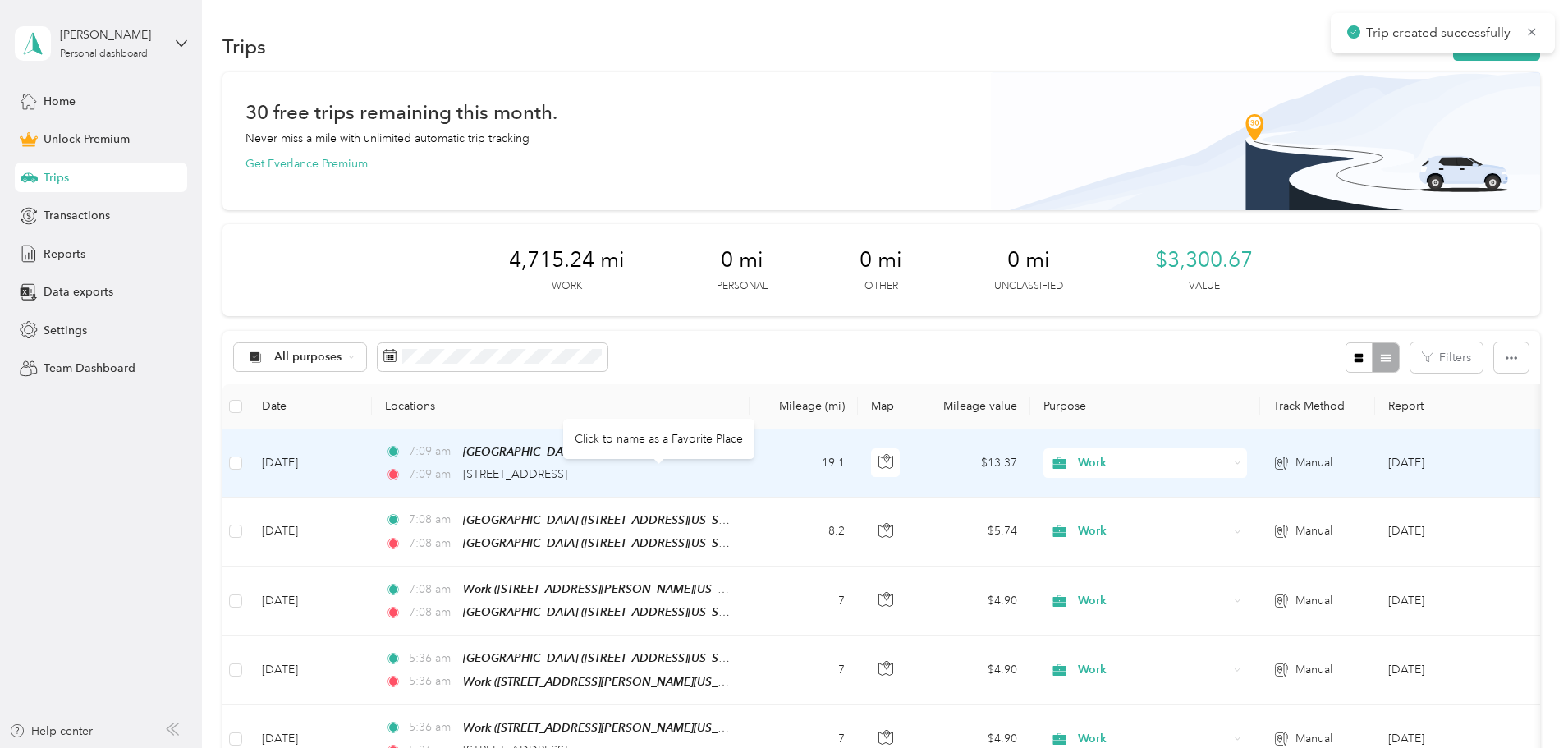
click at [567, 474] on span "[STREET_ADDRESS]" at bounding box center [515, 475] width 105 height 14
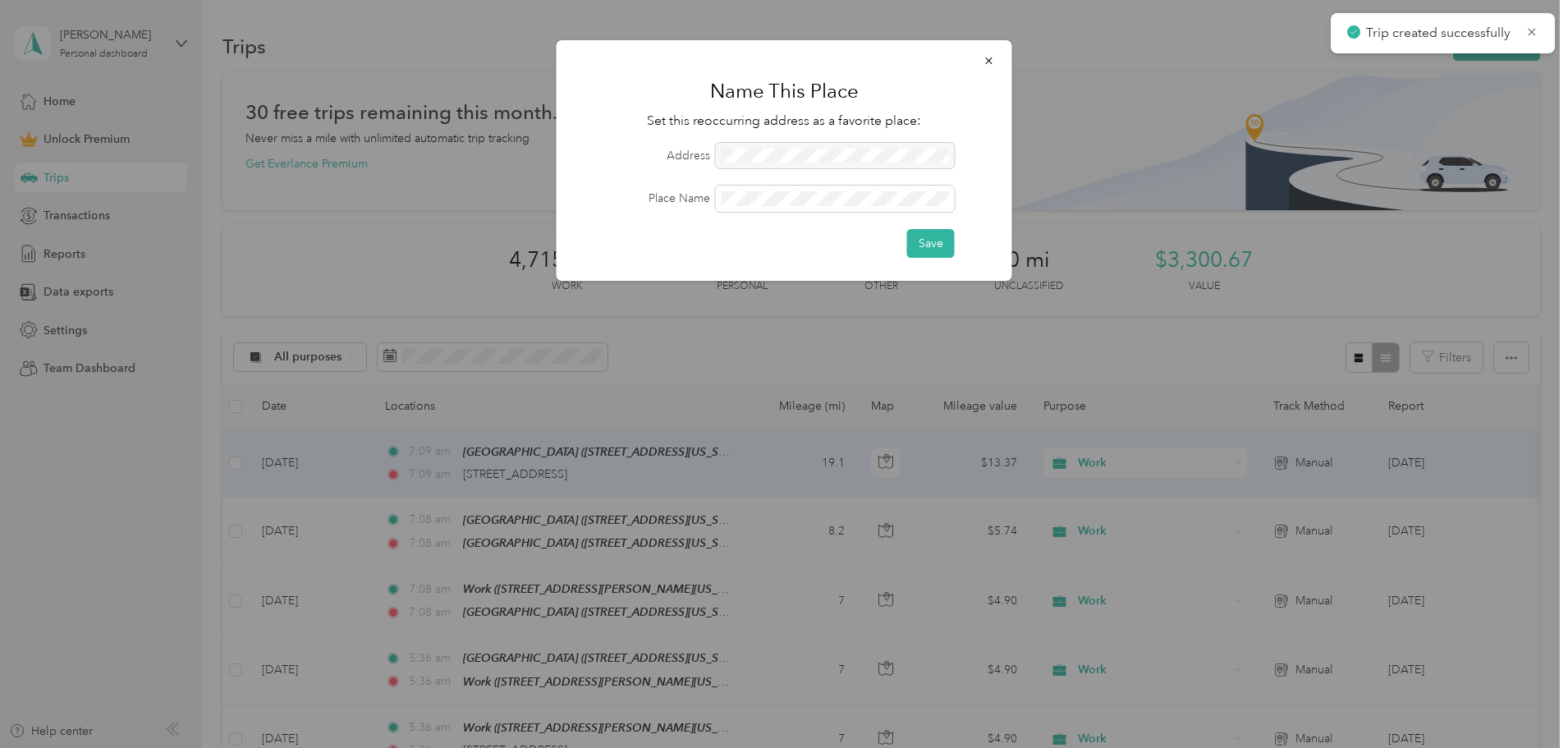
click at [778, 190] on span at bounding box center [834, 198] width 239 height 26
click at [790, 208] on span at bounding box center [834, 198] width 239 height 26
click at [907, 229] on button "Save" at bounding box center [930, 243] width 47 height 29
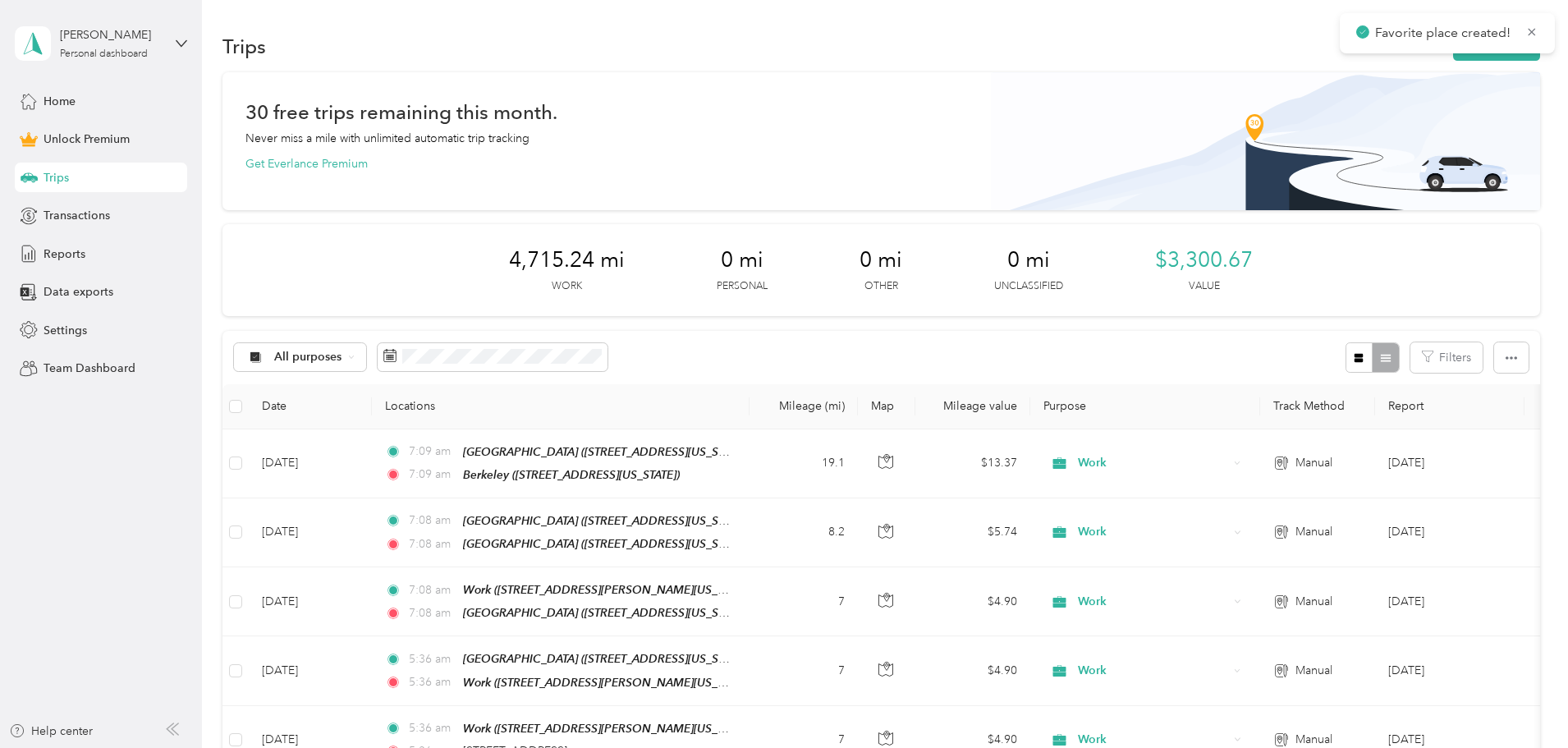
click at [1453, 60] on button "New trip" at bounding box center [1496, 46] width 87 height 29
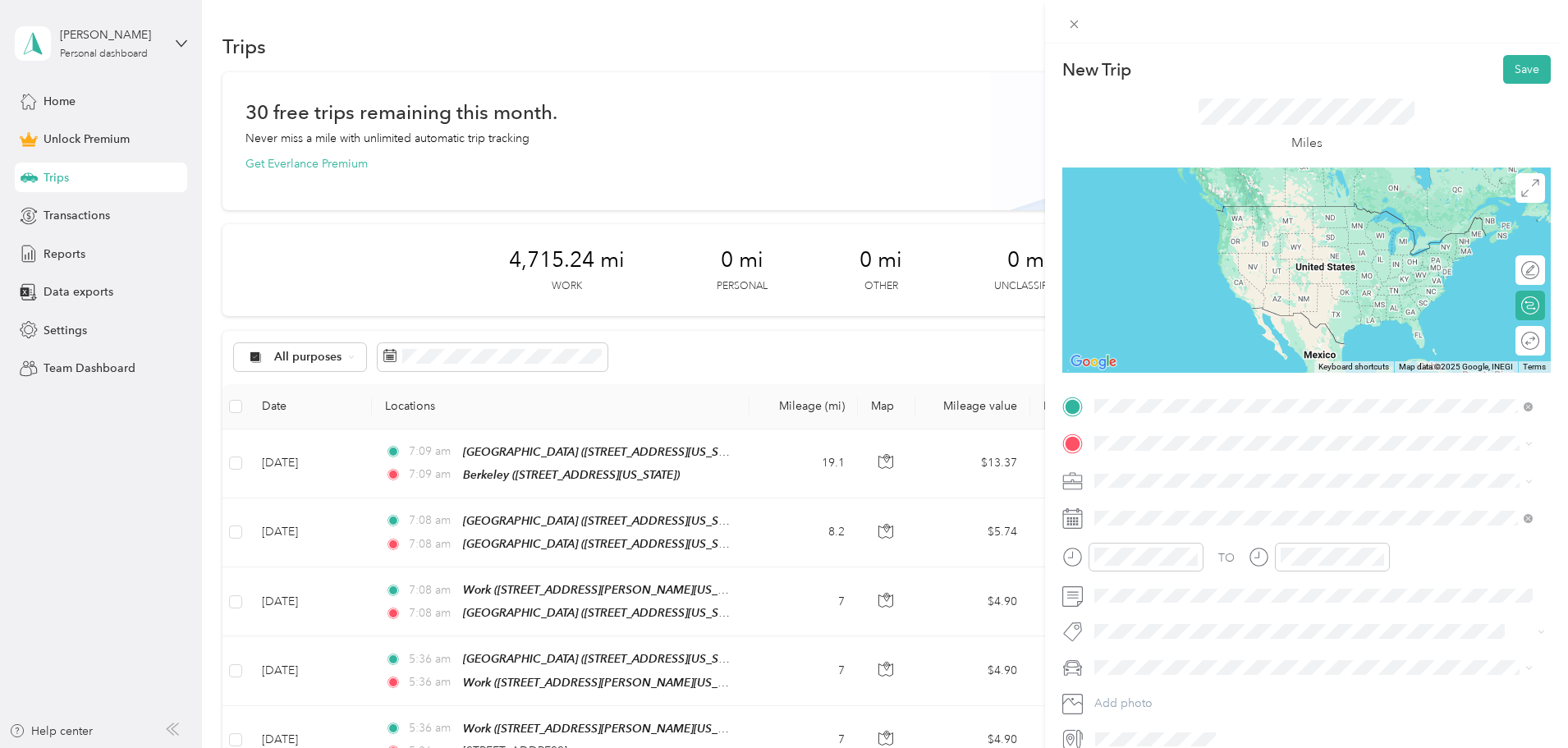
click at [1186, 531] on div "Berkeley [STREET_ADDRESS][US_STATE]" at bounding box center [1207, 533] width 164 height 35
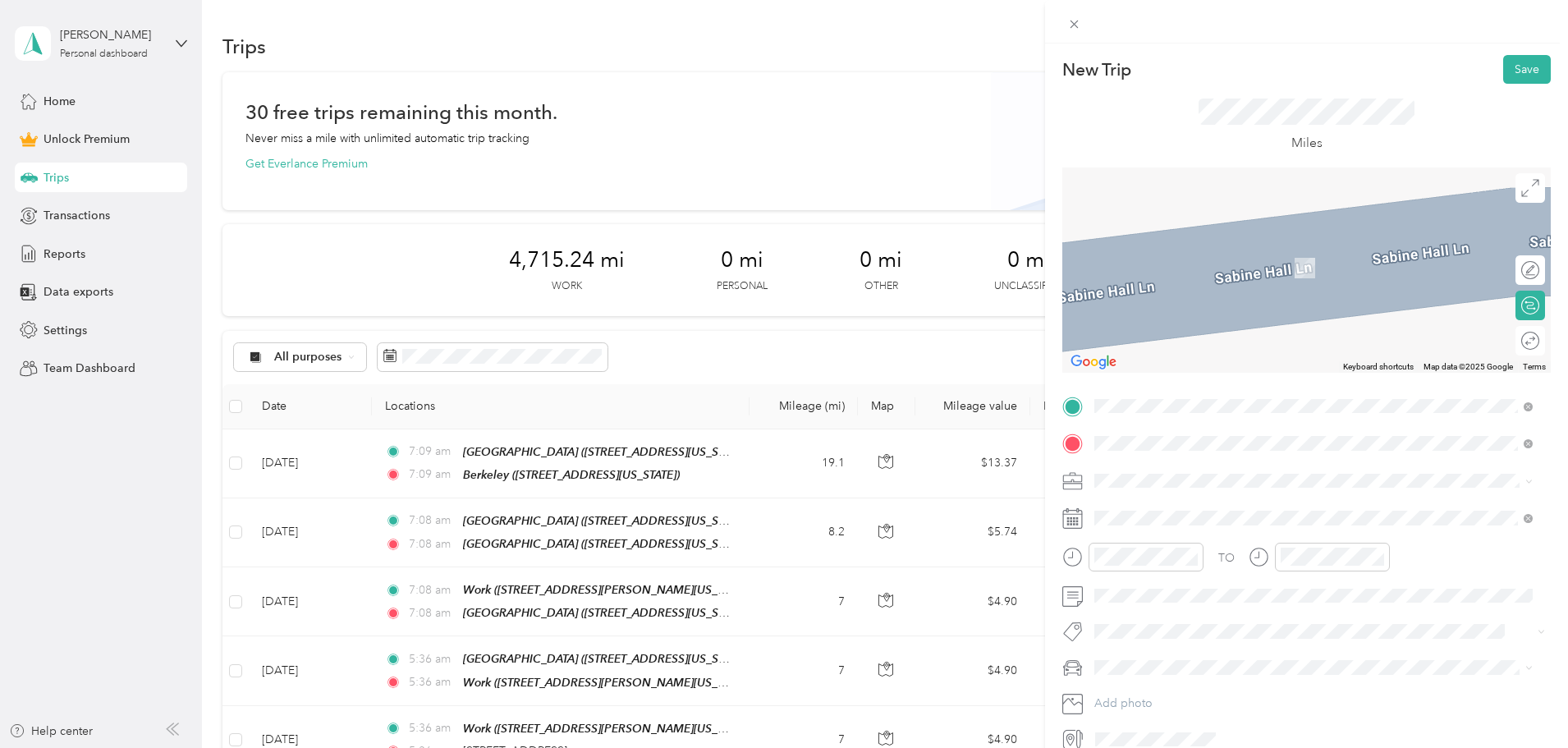
click at [1203, 585] on span "[STREET_ADDRESS][US_STATE]" at bounding box center [1207, 578] width 164 height 14
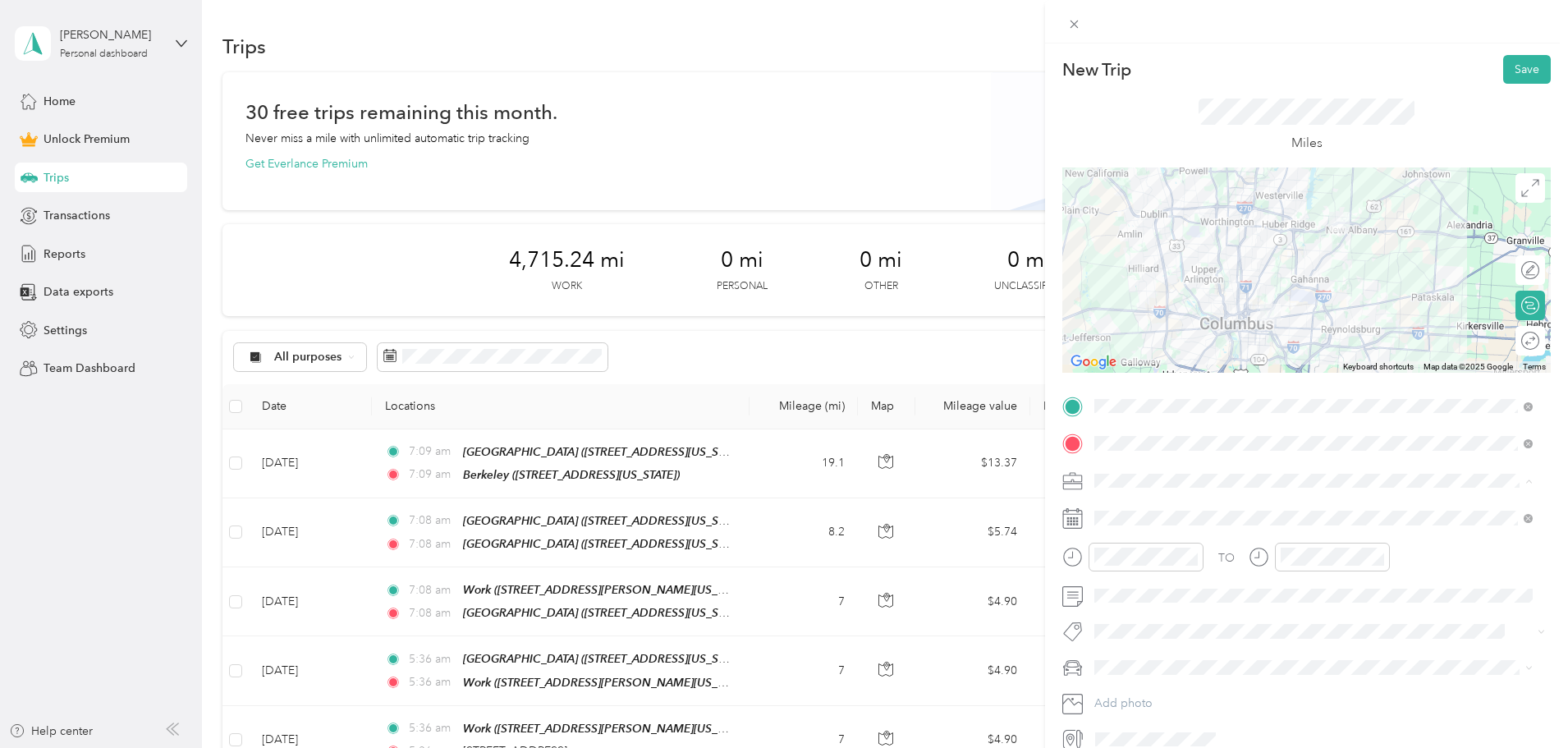
click at [1142, 506] on div "Work" at bounding box center [1313, 508] width 427 height 17
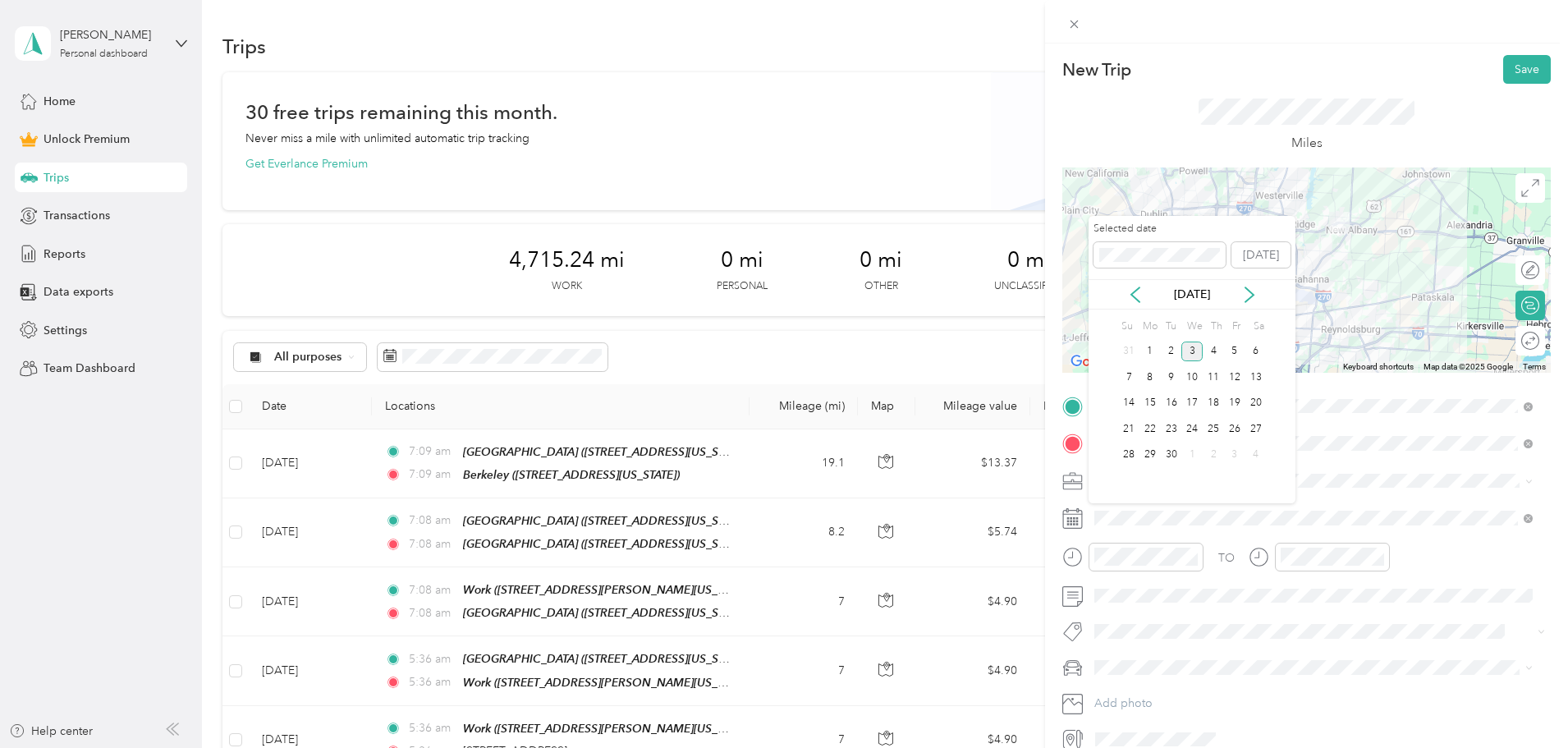
click at [1171, 349] on div "2" at bounding box center [1171, 351] width 21 height 21
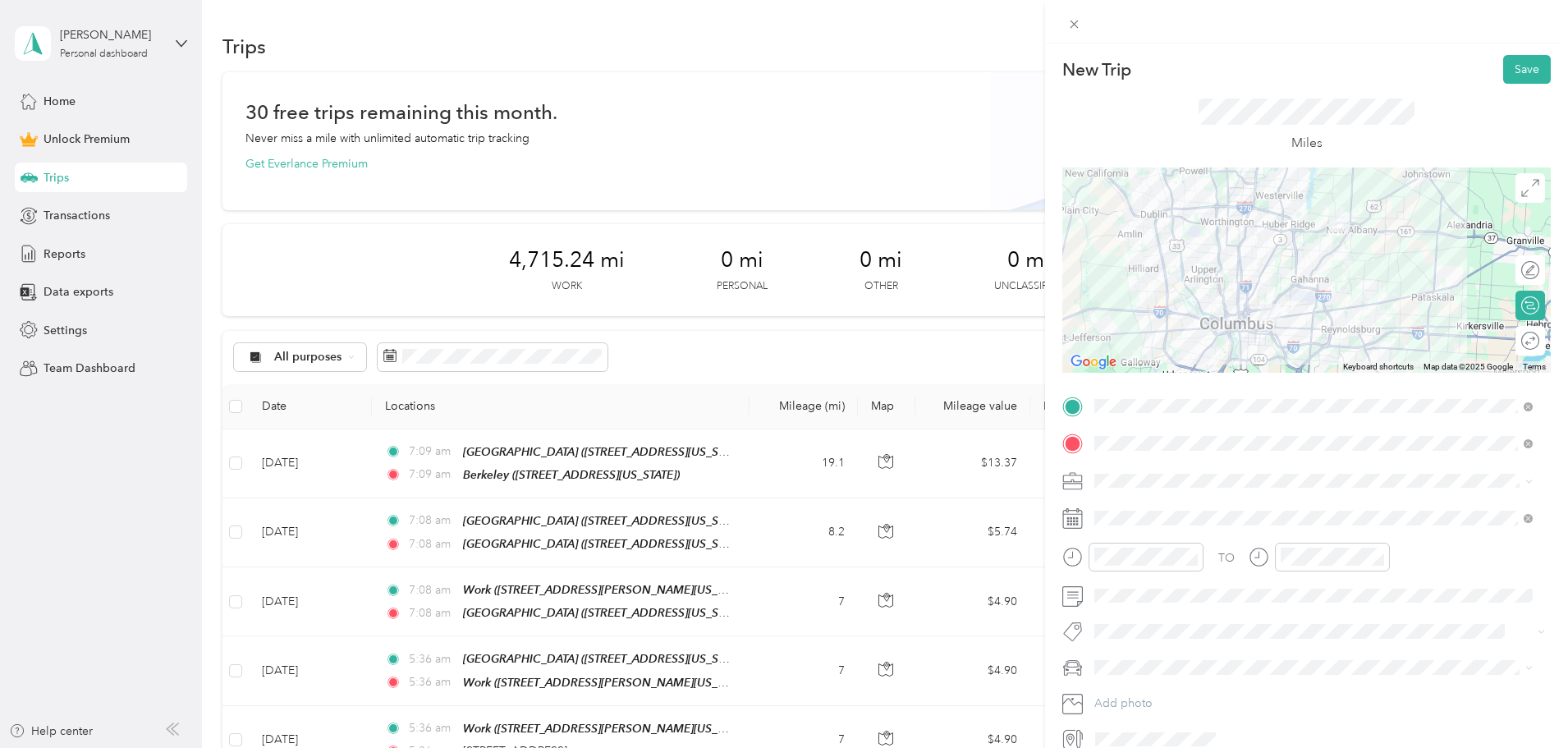
click at [1508, 59] on button "Save" at bounding box center [1526, 70] width 47 height 29
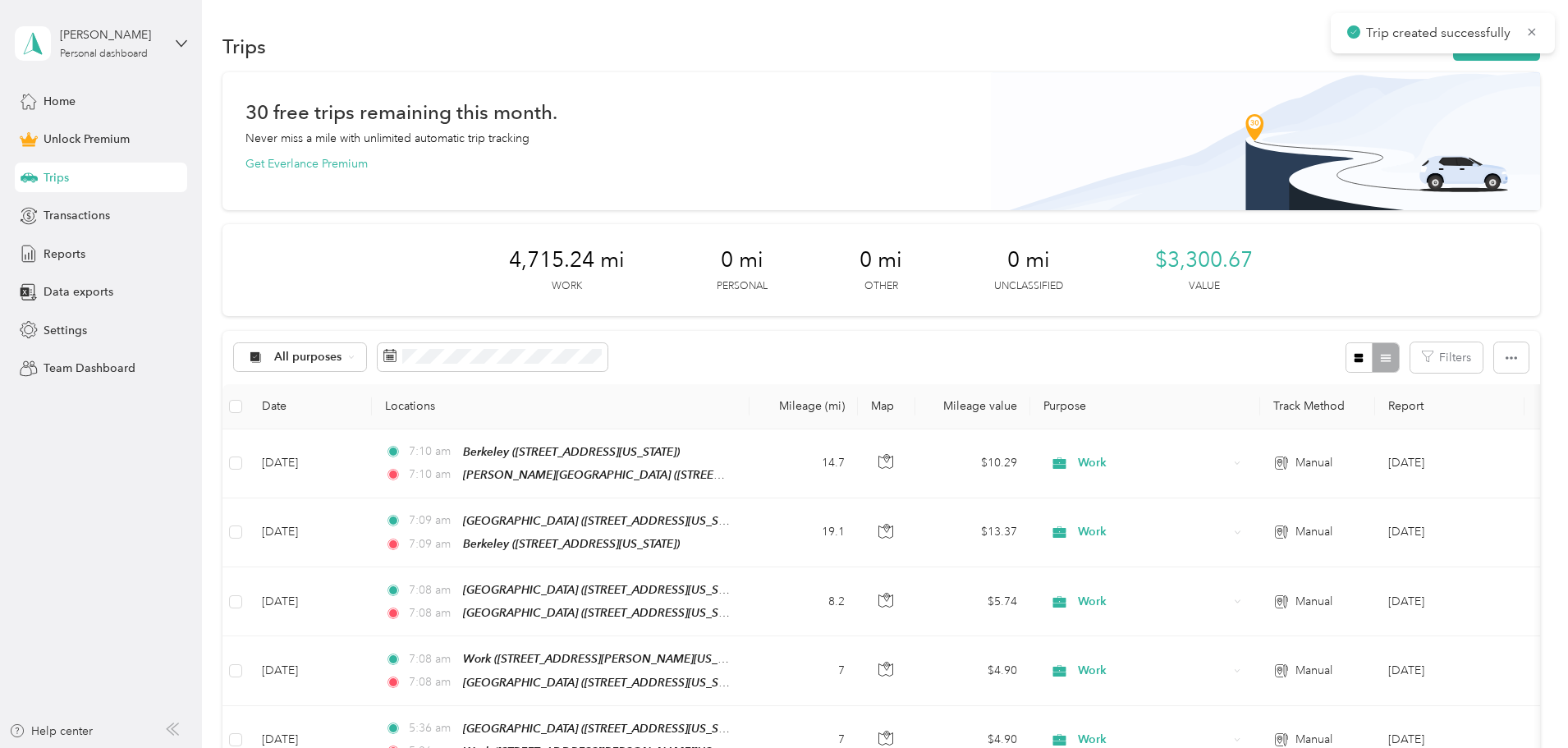
click at [1461, 55] on icon "button" at bounding box center [1470, 46] width 19 height 19
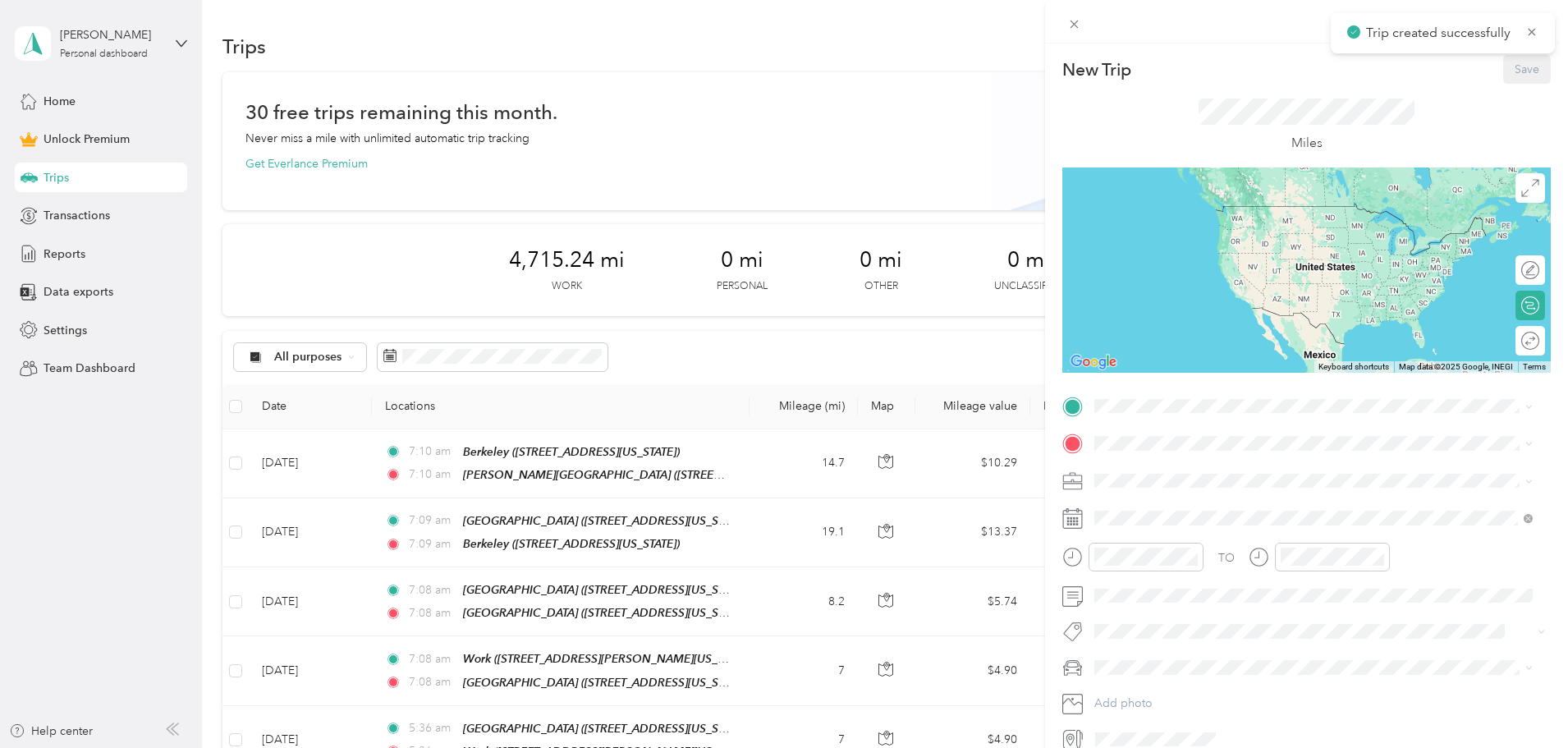
click at [1178, 414] on span at bounding box center [1319, 406] width 462 height 26
click at [1208, 549] on div "[PERSON_NAME][GEOGRAPHIC_DATA] [STREET_ADDRESS][US_STATE]" at bounding box center [1234, 533] width 219 height 35
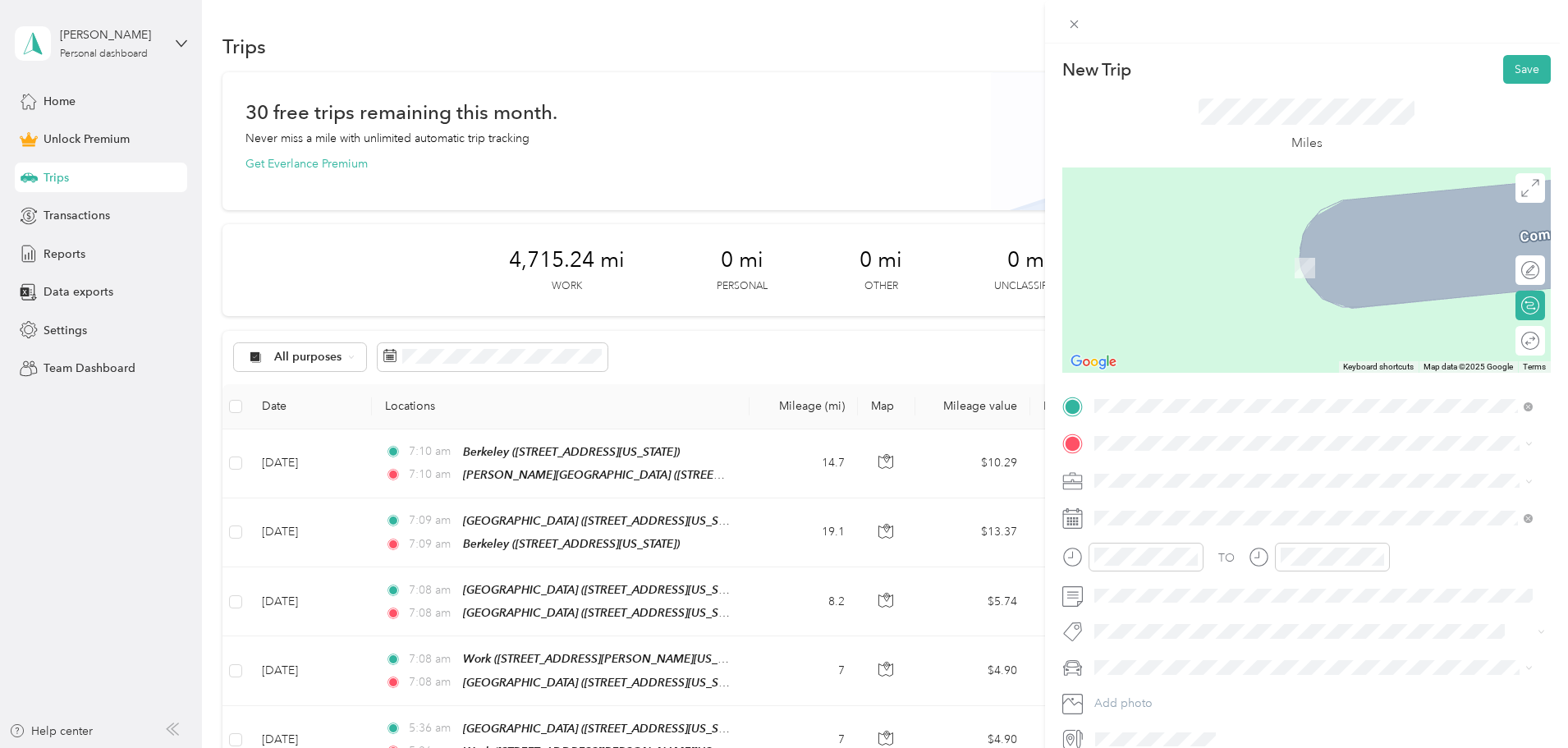
click at [1180, 509] on div "Home" at bounding box center [1253, 507] width 256 height 15
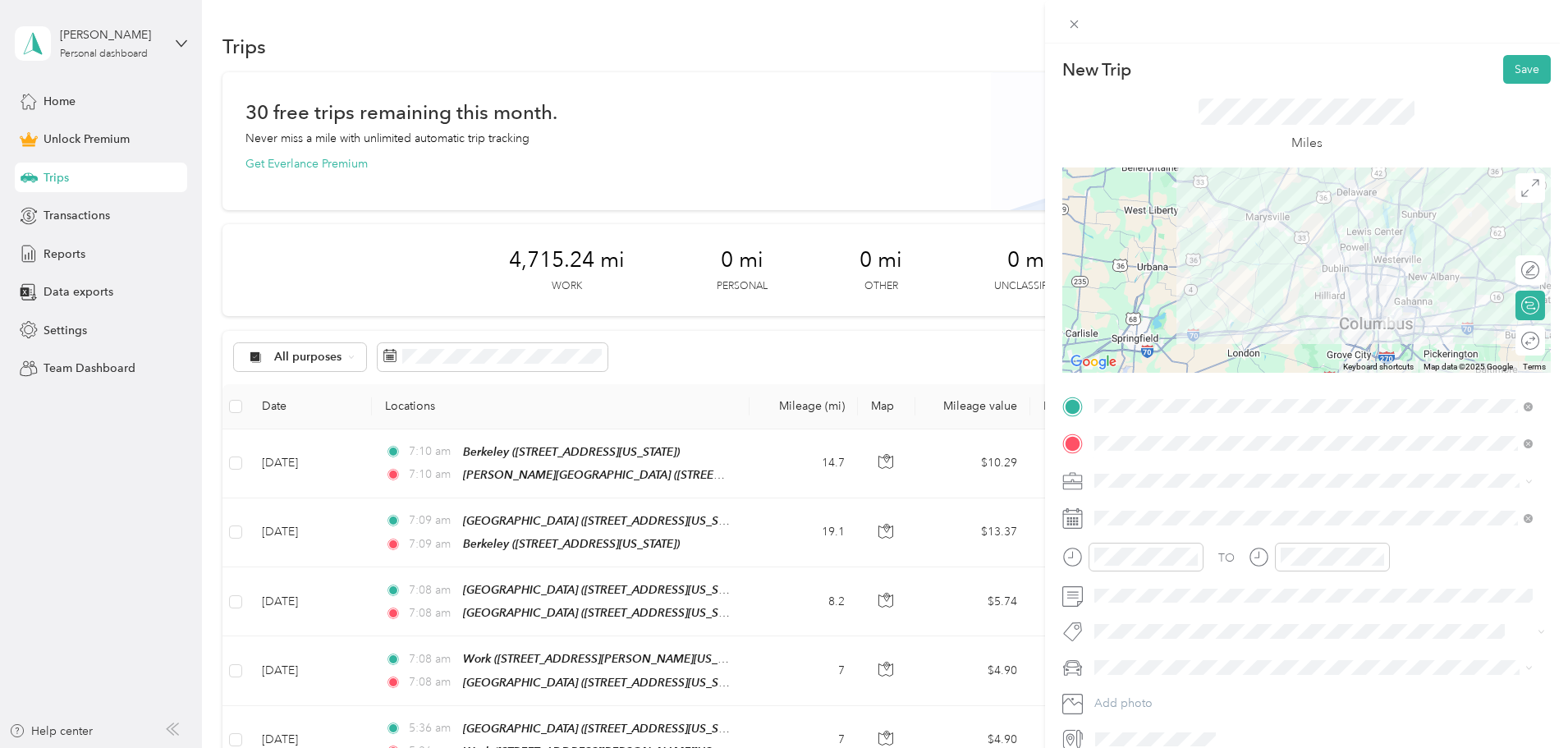
click at [1177, 471] on span at bounding box center [1319, 481] width 462 height 26
click at [1128, 509] on div "Work" at bounding box center [1313, 508] width 427 height 17
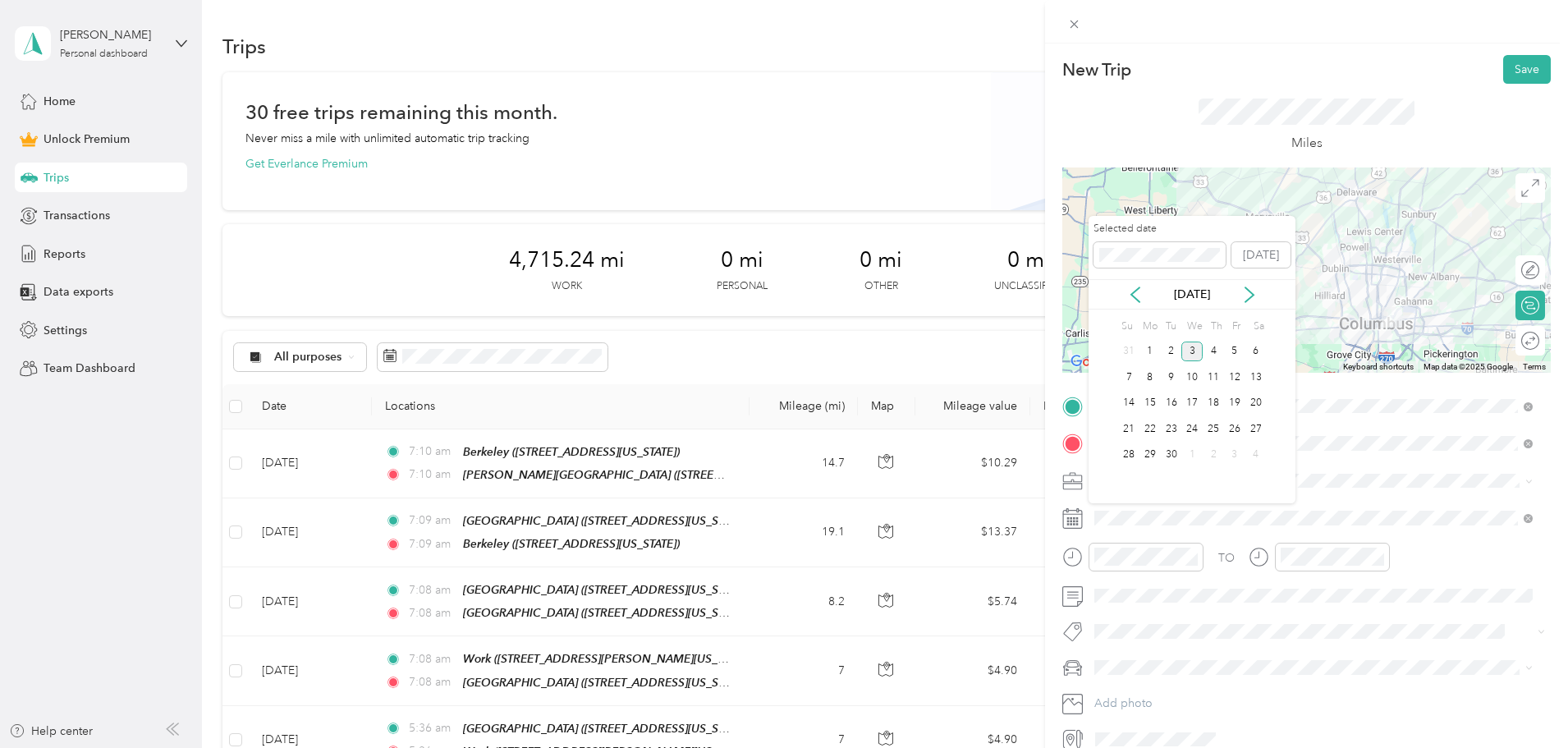
click at [1170, 350] on div "2" at bounding box center [1171, 351] width 21 height 21
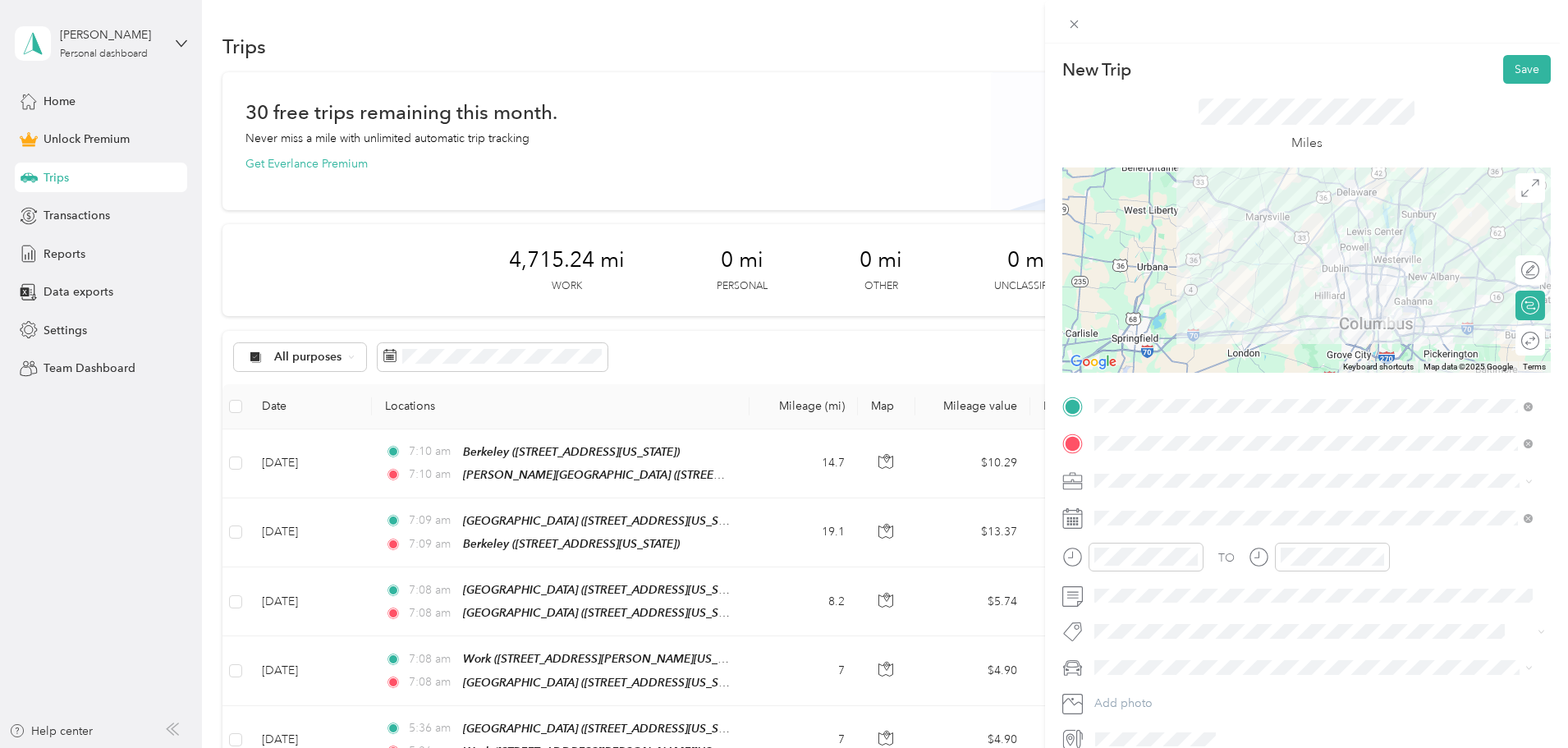
click at [1522, 55] on button "Save" at bounding box center [1526, 70] width 47 height 29
